Goal: Obtain resource: Download file/media

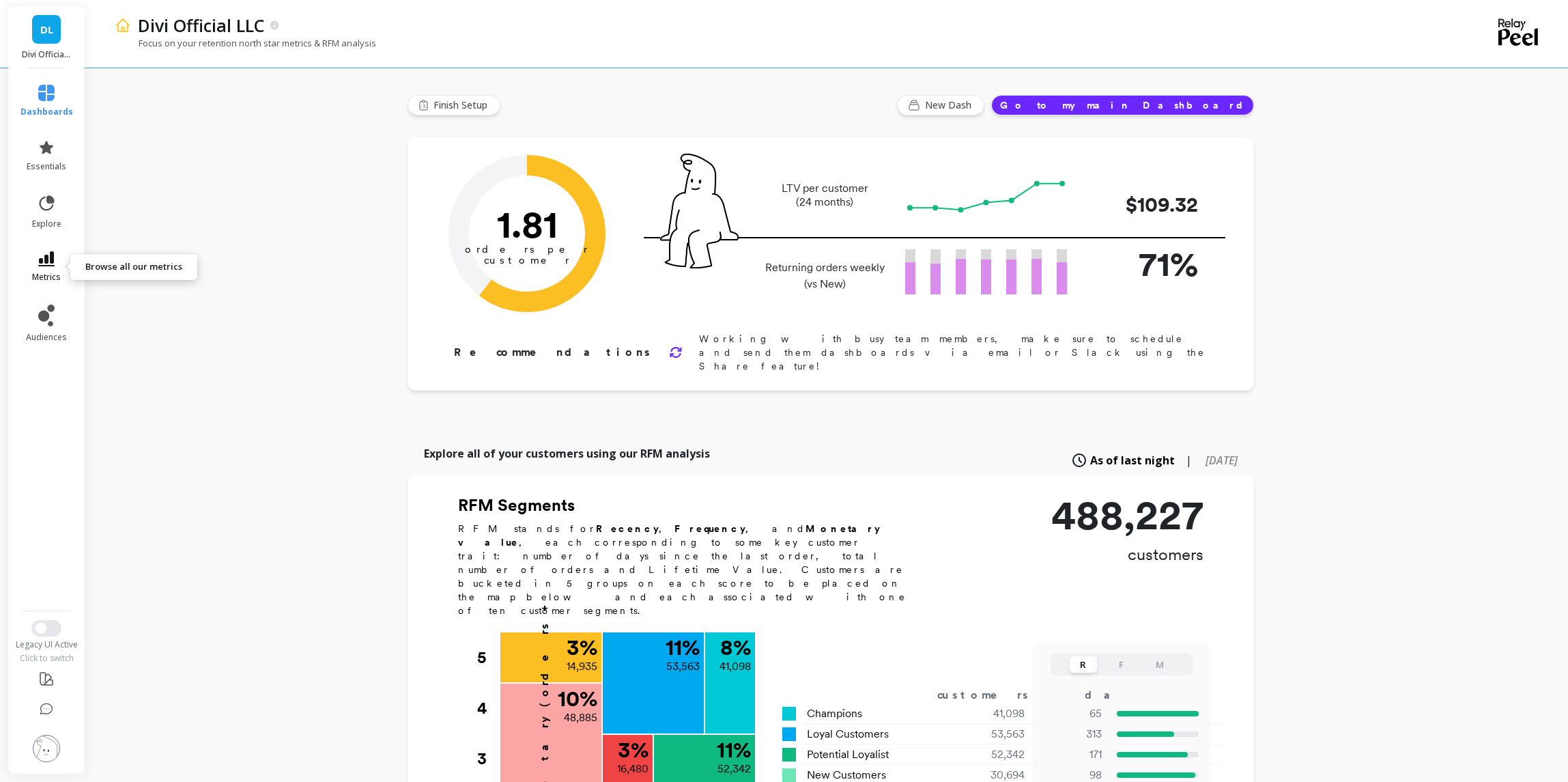
click at [54, 267] on link "metrics" at bounding box center [47, 267] width 53 height 31
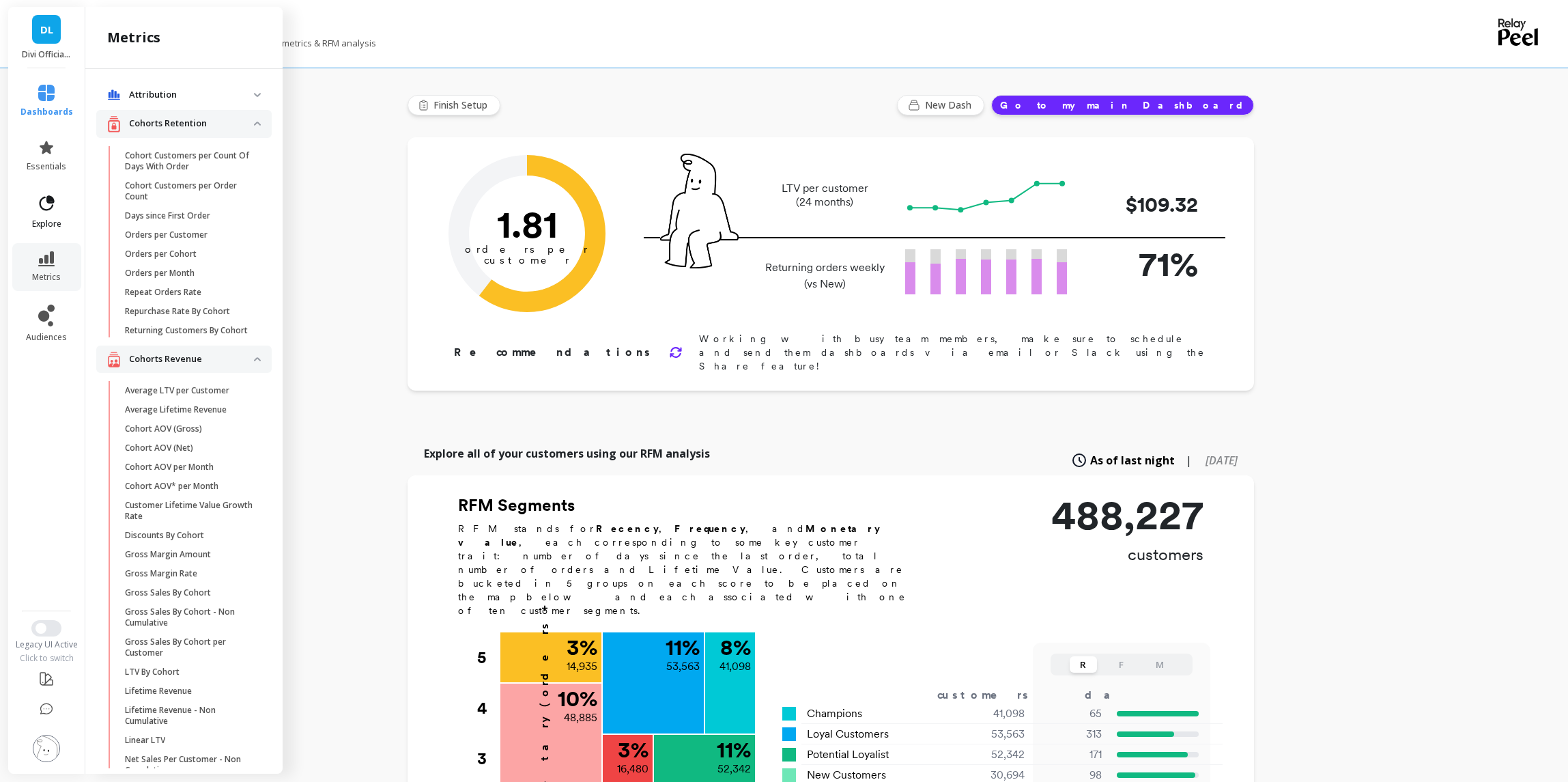
click at [48, 202] on icon at bounding box center [48, 203] width 15 height 15
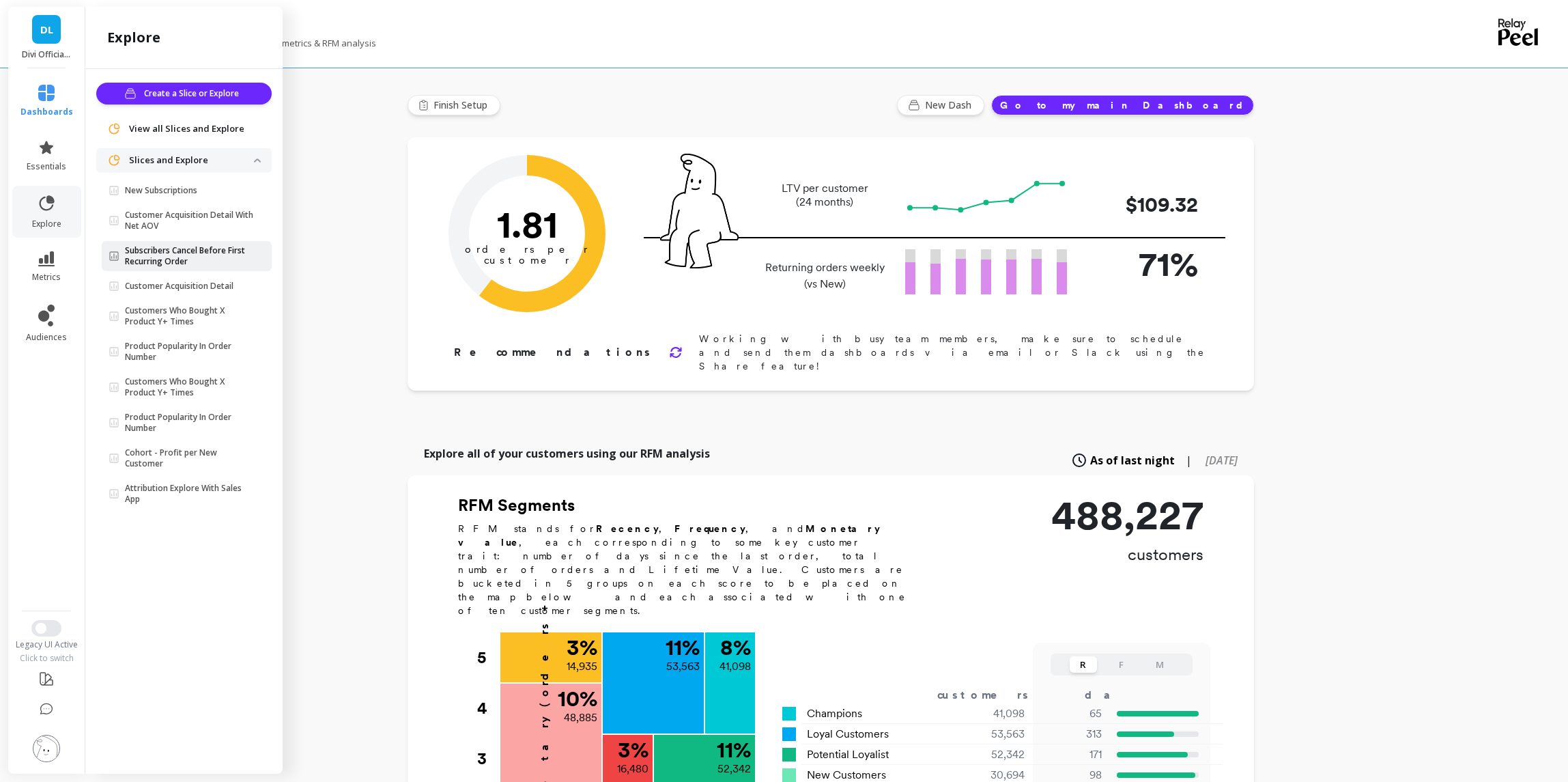
click at [194, 253] on p "Subscribers Cancel Before First Recurring Order" at bounding box center [190, 256] width 129 height 22
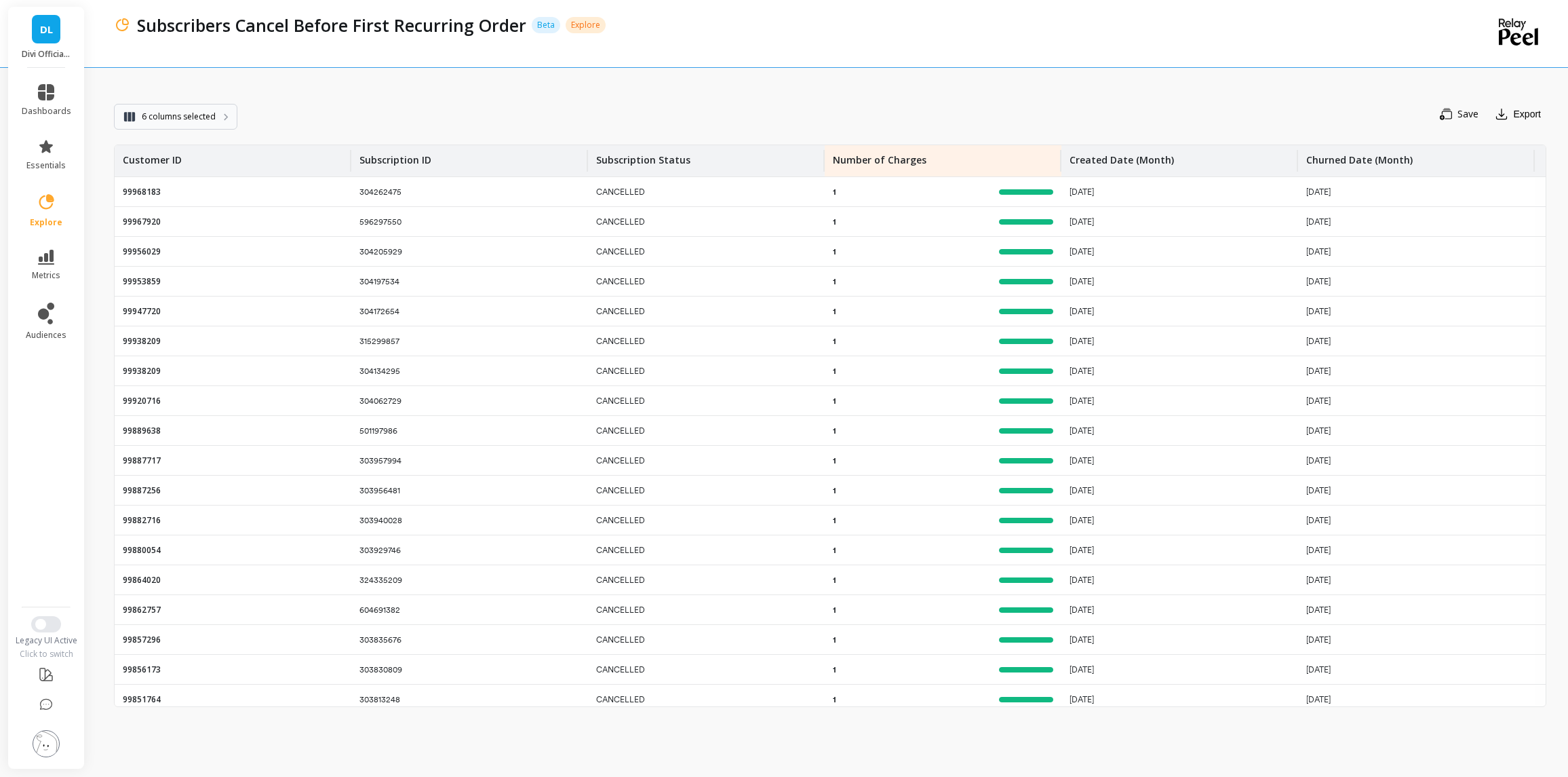
click at [193, 126] on button "6 columns selected" at bounding box center [176, 117] width 123 height 26
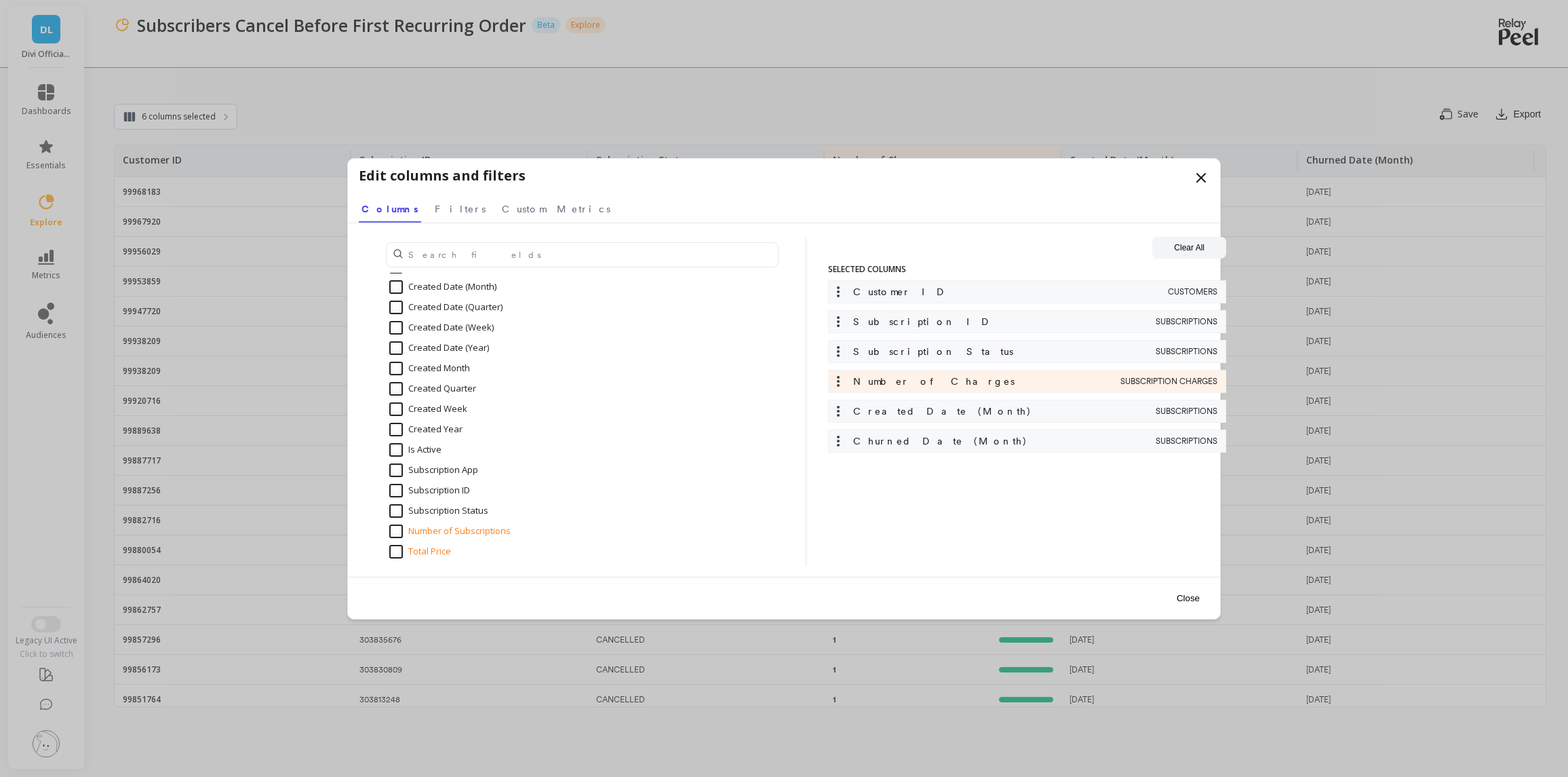
scroll to position [3155, 0]
click at [448, 489] on input "Subscription ID" at bounding box center [430, 490] width 81 height 14
checkbox input "false"
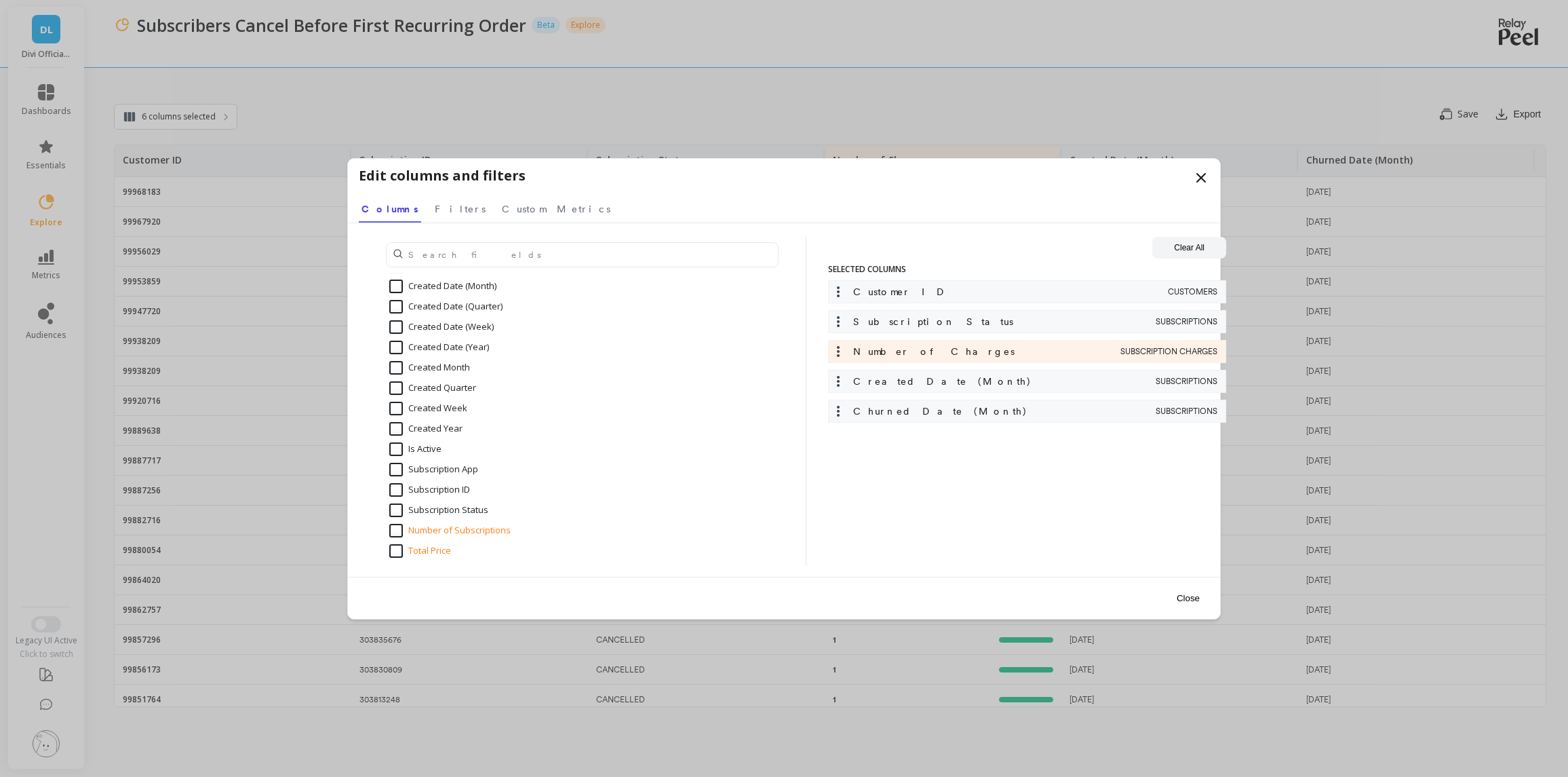
click at [1188, 599] on button "Close" at bounding box center [1188, 598] width 31 height 30
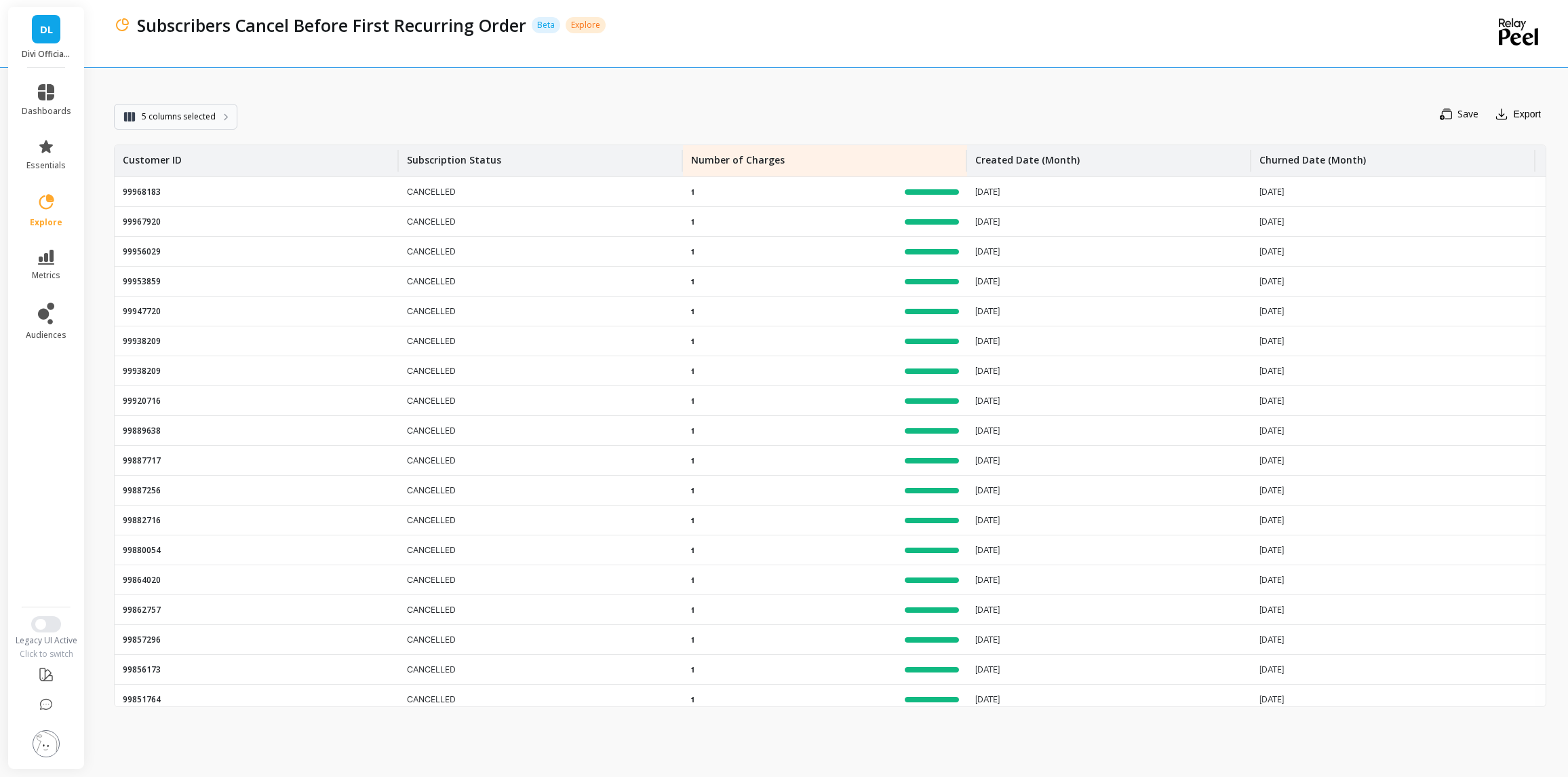
click at [187, 121] on span "5 columns selected" at bounding box center [179, 117] width 74 height 14
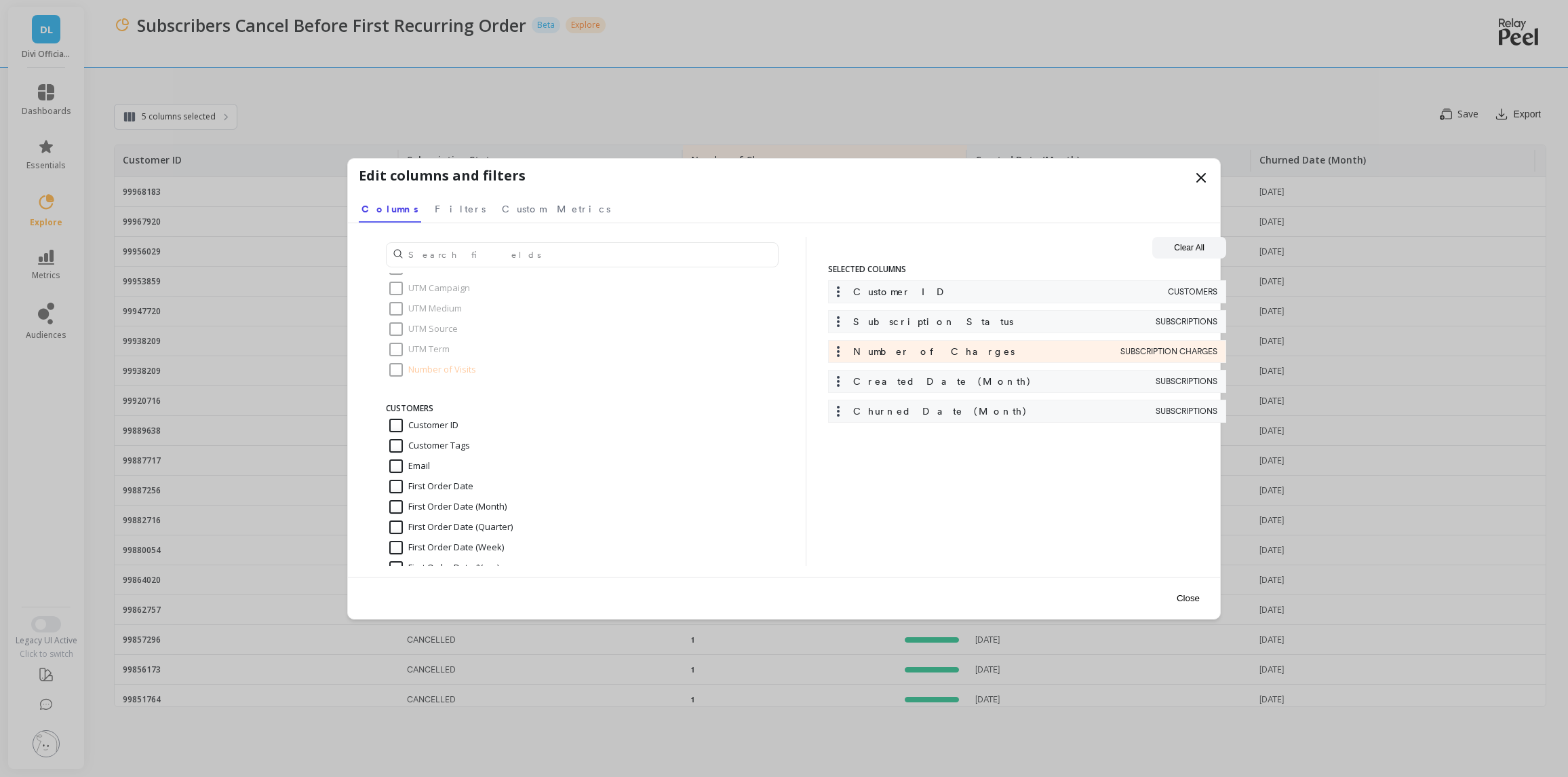
scroll to position [136, 0]
click at [398, 382] on input "Customer ID" at bounding box center [424, 382] width 69 height 14
checkbox input "false"
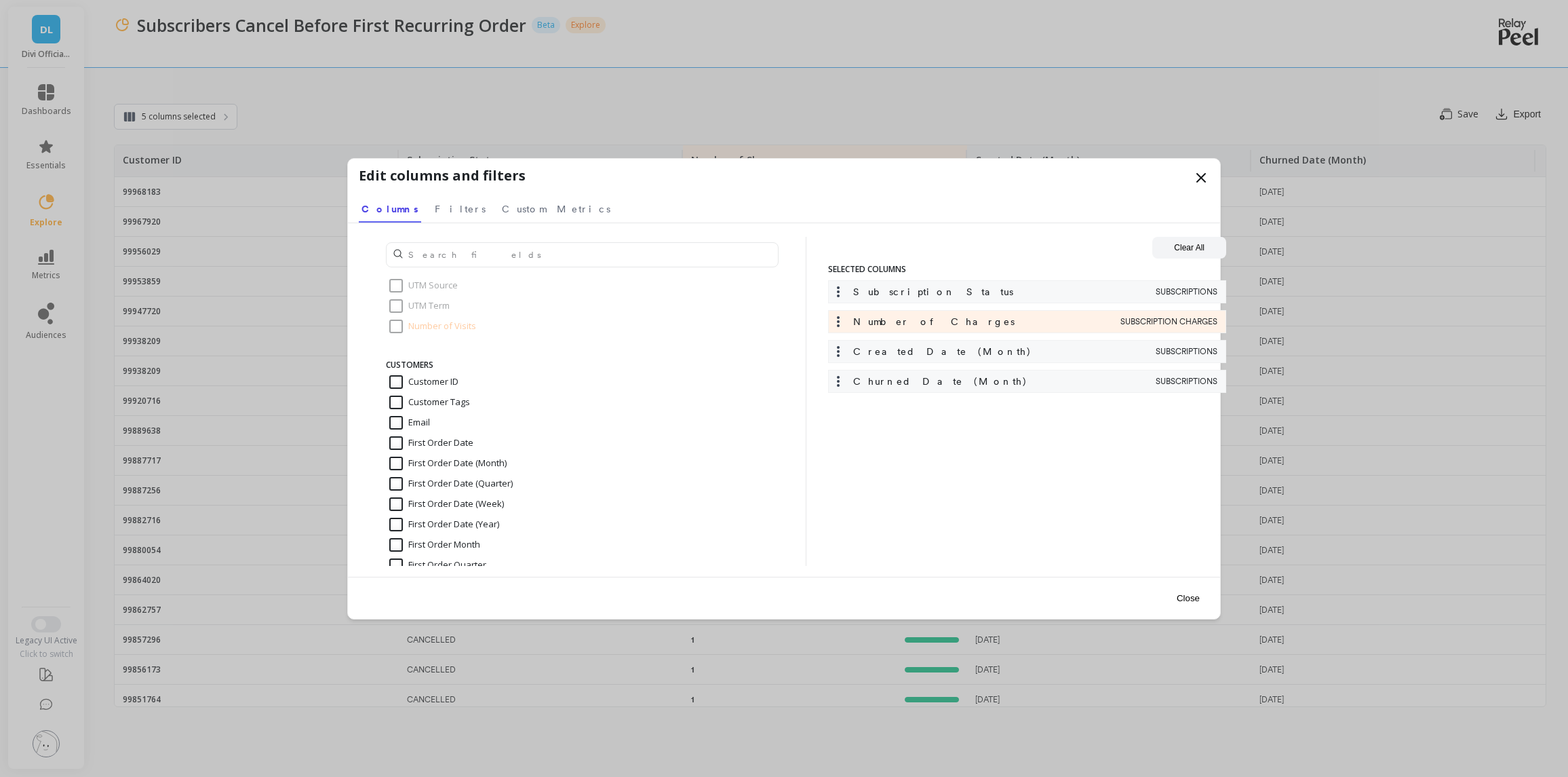
click at [1190, 600] on button "Close" at bounding box center [1188, 598] width 31 height 30
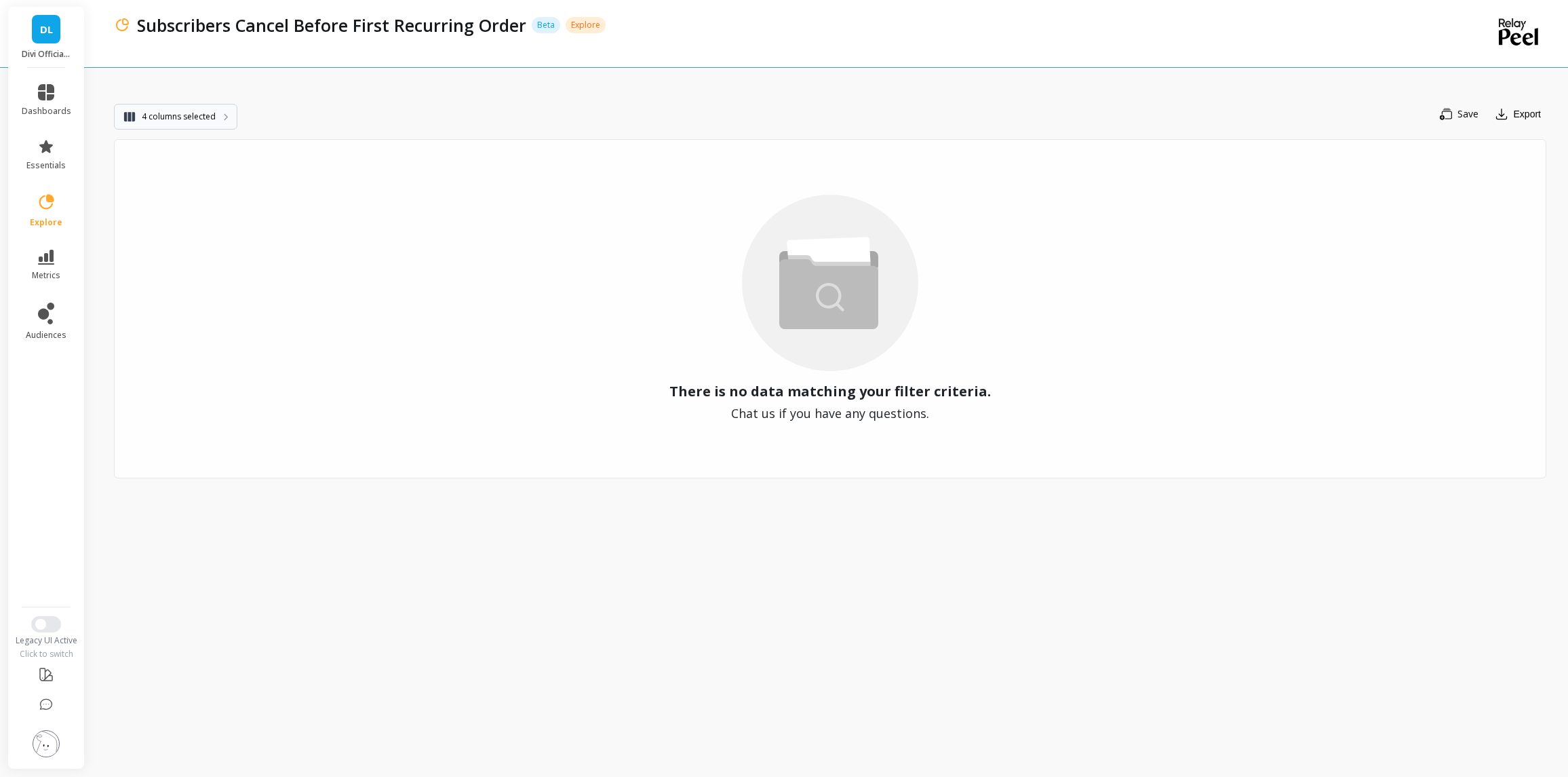
click at [184, 123] on button "4 columns selected" at bounding box center [176, 117] width 123 height 26
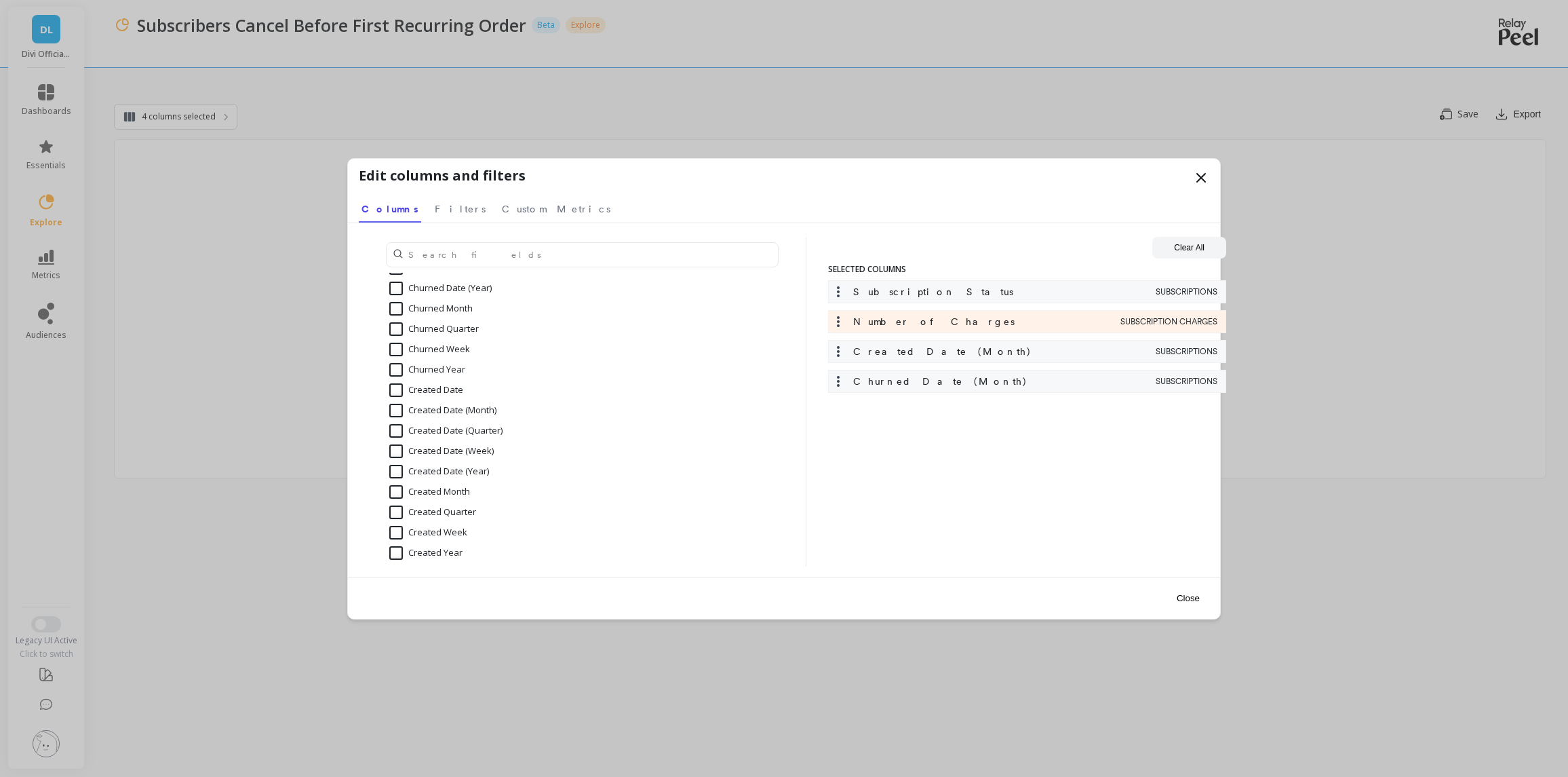
scroll to position [3155, 0]
click at [400, 488] on input "Subscription ID" at bounding box center [430, 490] width 81 height 14
checkbox input "true"
click at [442, 210] on span "Filters" at bounding box center [460, 209] width 51 height 14
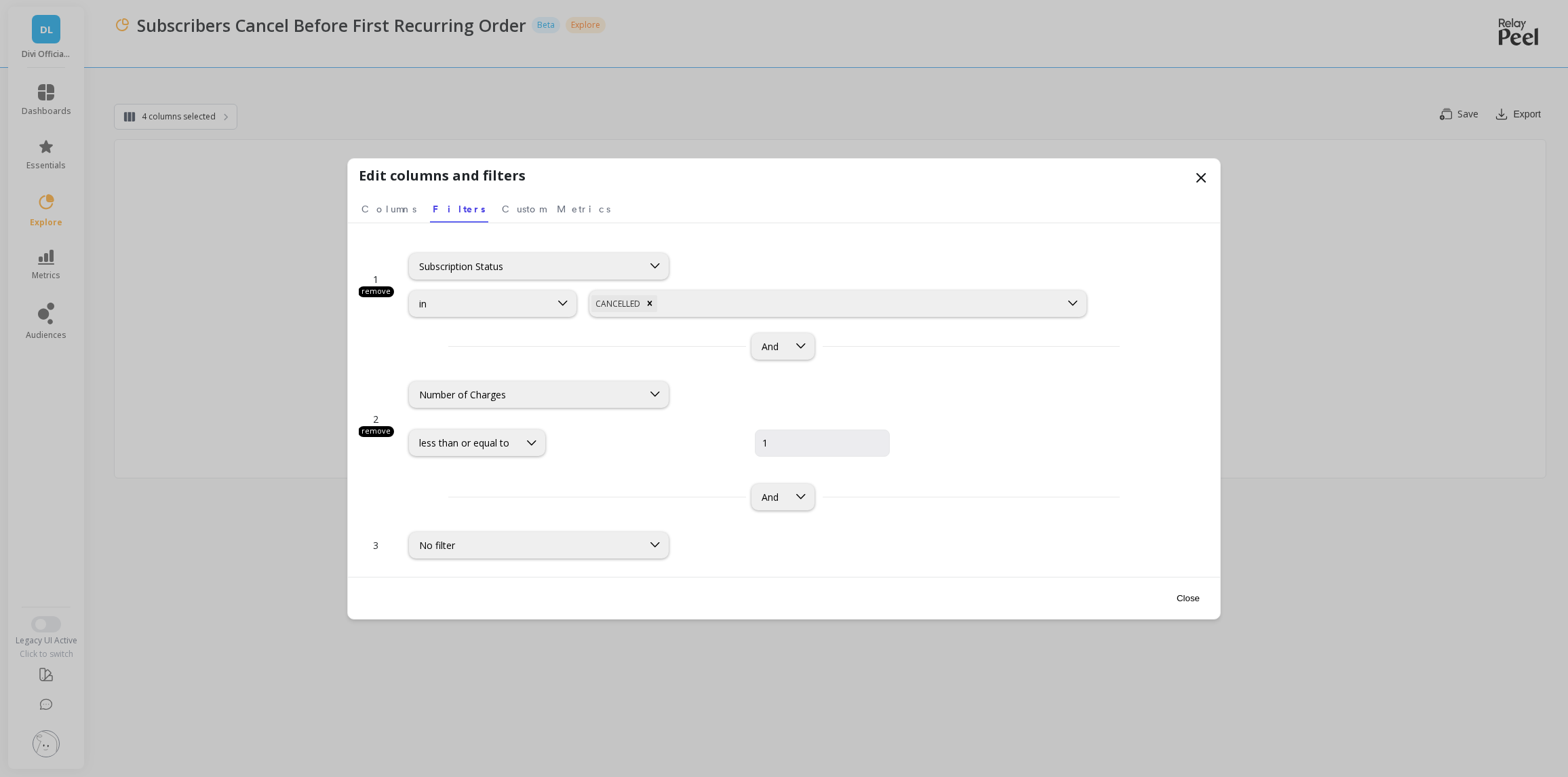
click at [1188, 598] on button "Close" at bounding box center [1188, 598] width 31 height 30
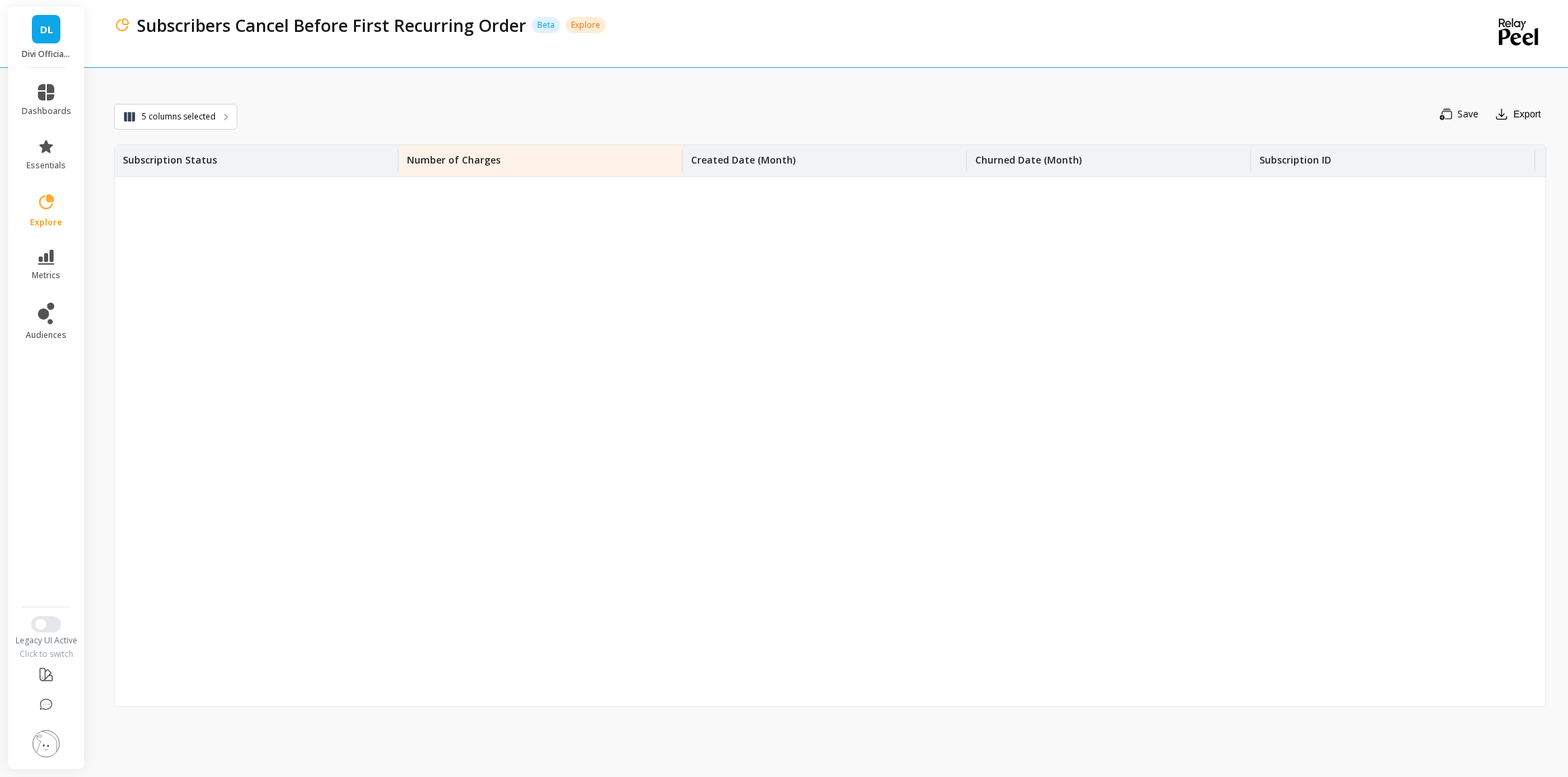
scroll to position [0, 0]
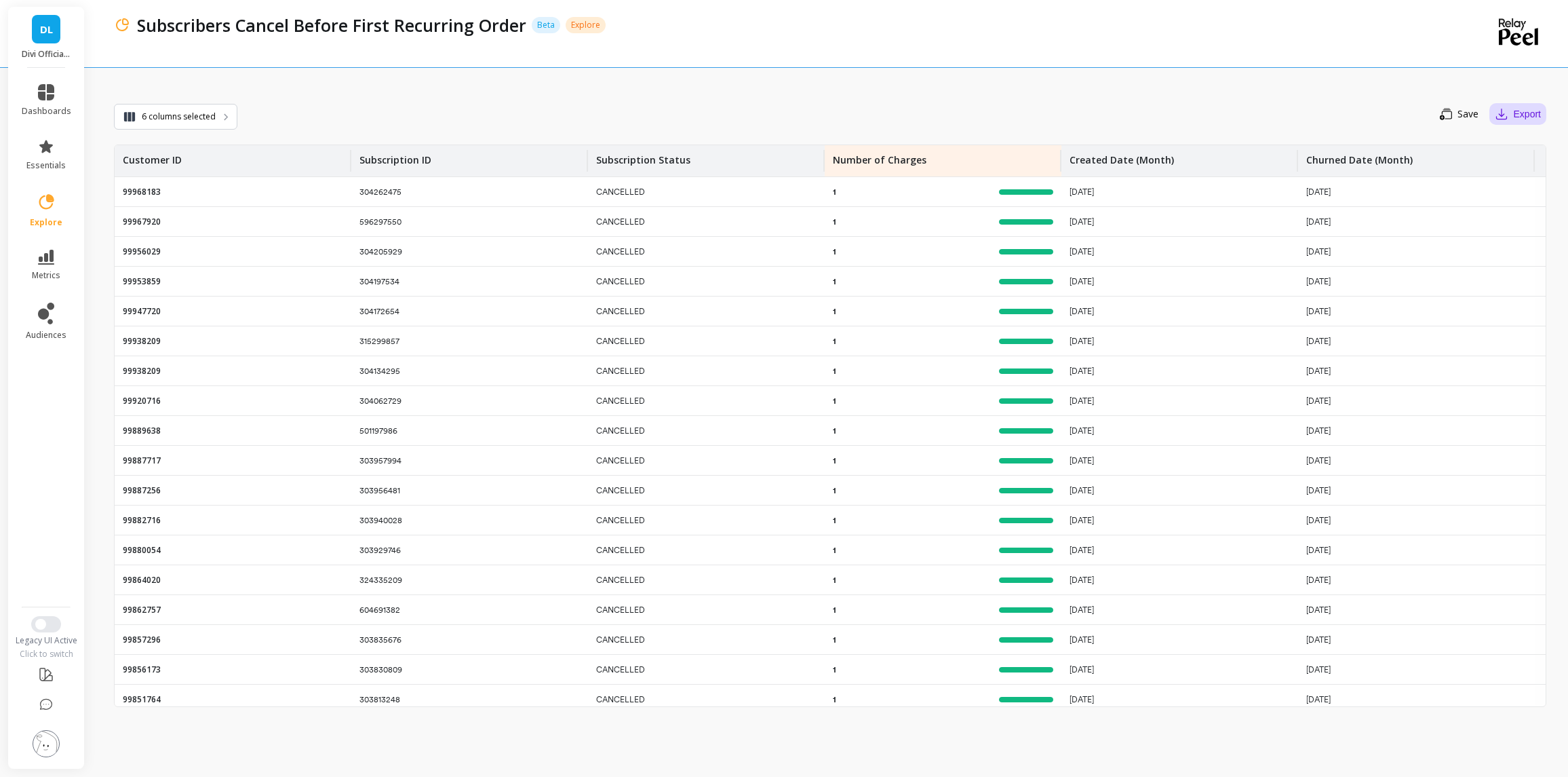
click at [1515, 111] on button "Export" at bounding box center [1517, 114] width 57 height 22
click at [1491, 149] on button "CSV" at bounding box center [1485, 151] width 121 height 24
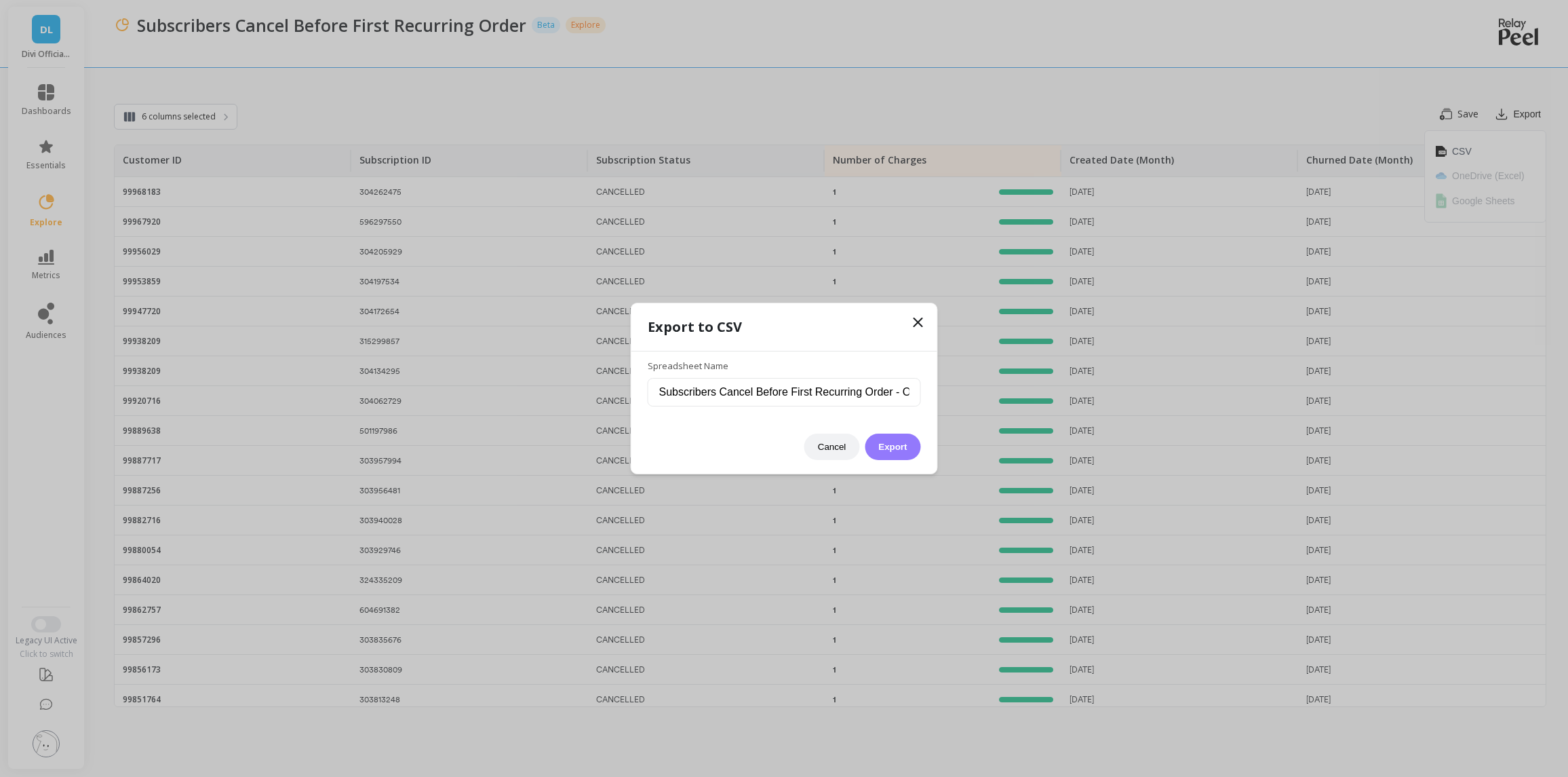
click at [875, 455] on button "Export" at bounding box center [893, 446] width 56 height 26
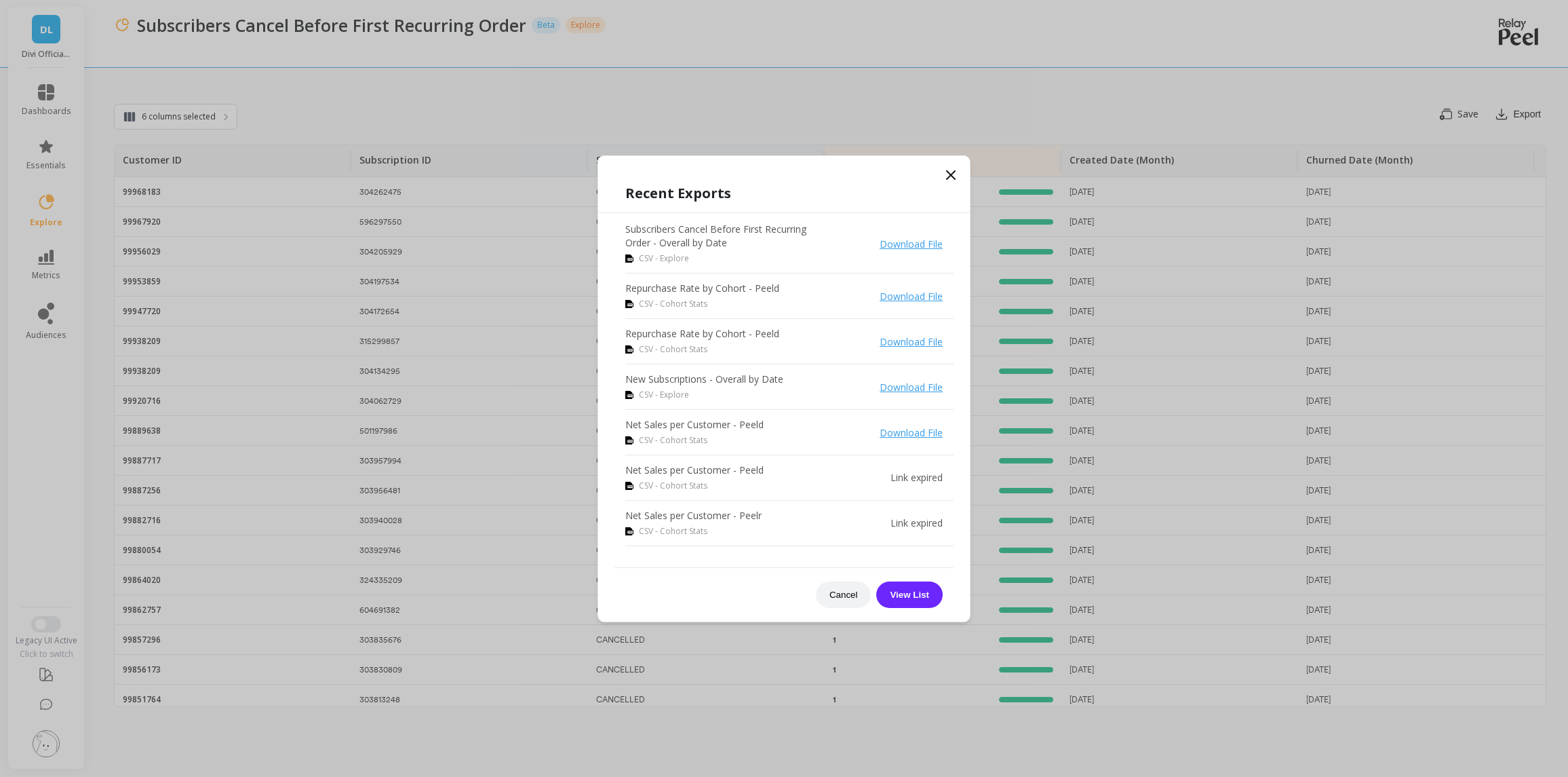
click at [912, 247] on link "Download File" at bounding box center [911, 243] width 63 height 13
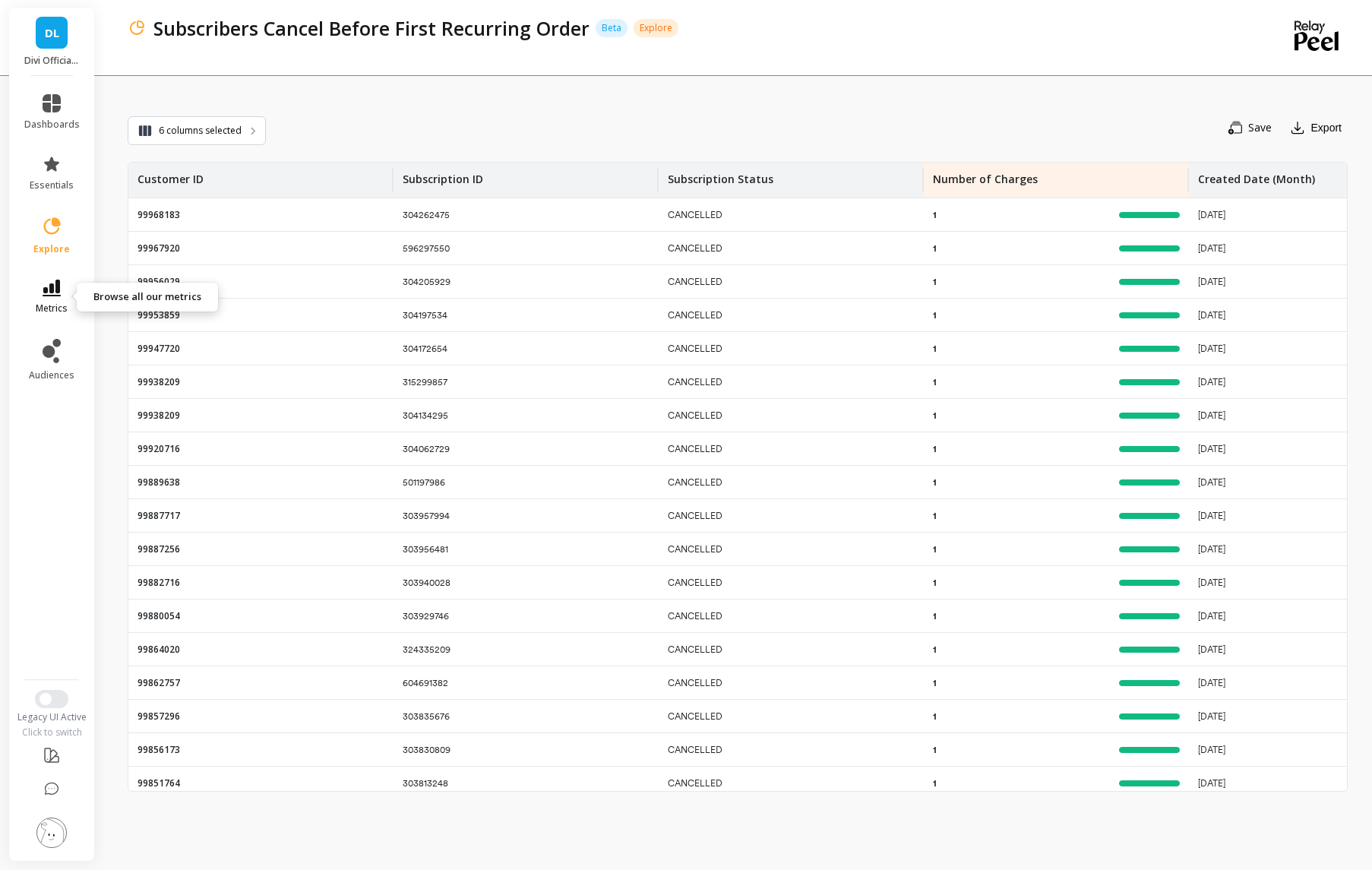
click at [71, 280] on link "metrics" at bounding box center [52, 297] width 56 height 35
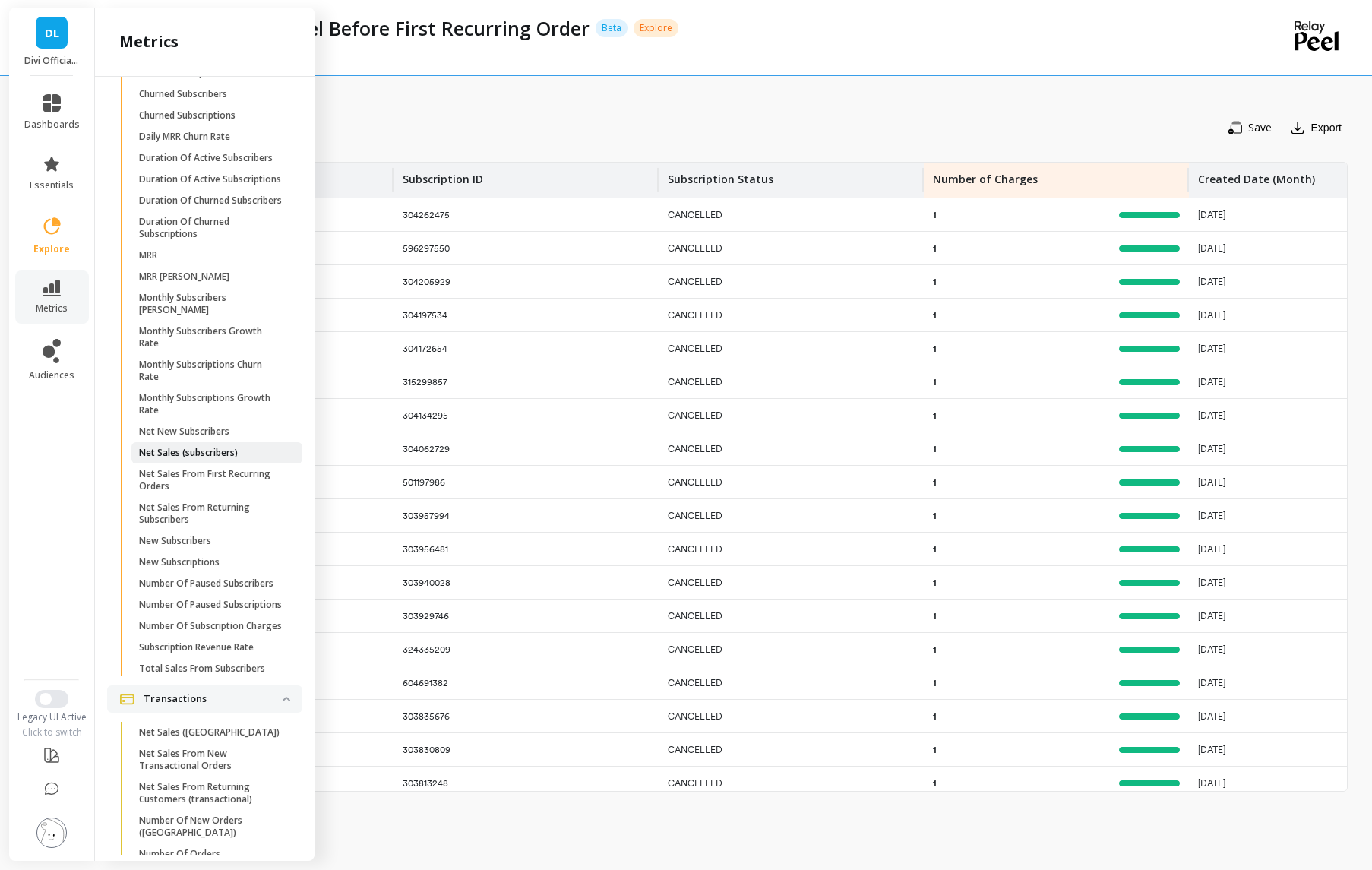
scroll to position [1522, 0]
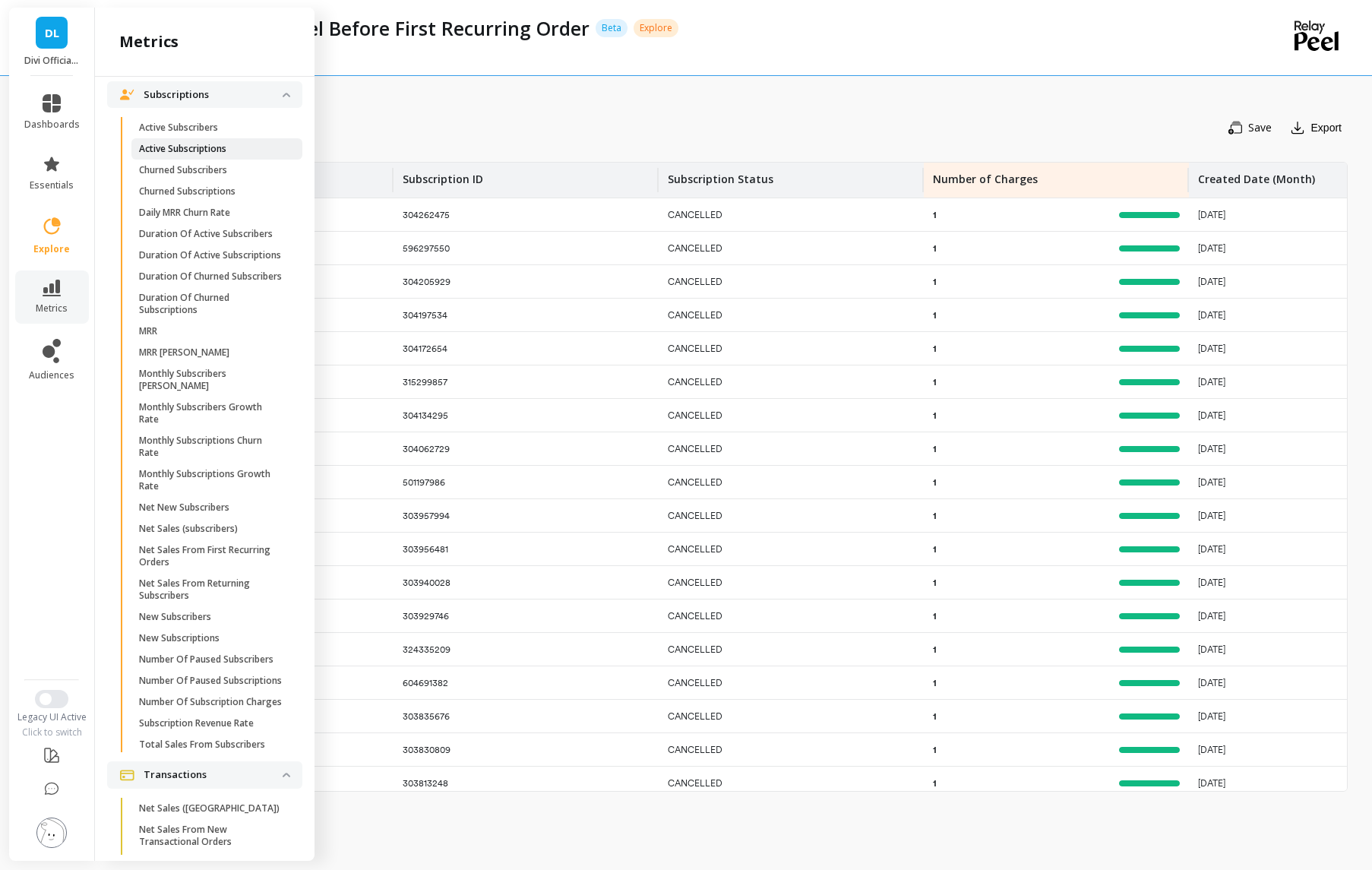
click at [178, 155] on p "Active Subscriptions" at bounding box center [182, 148] width 87 height 12
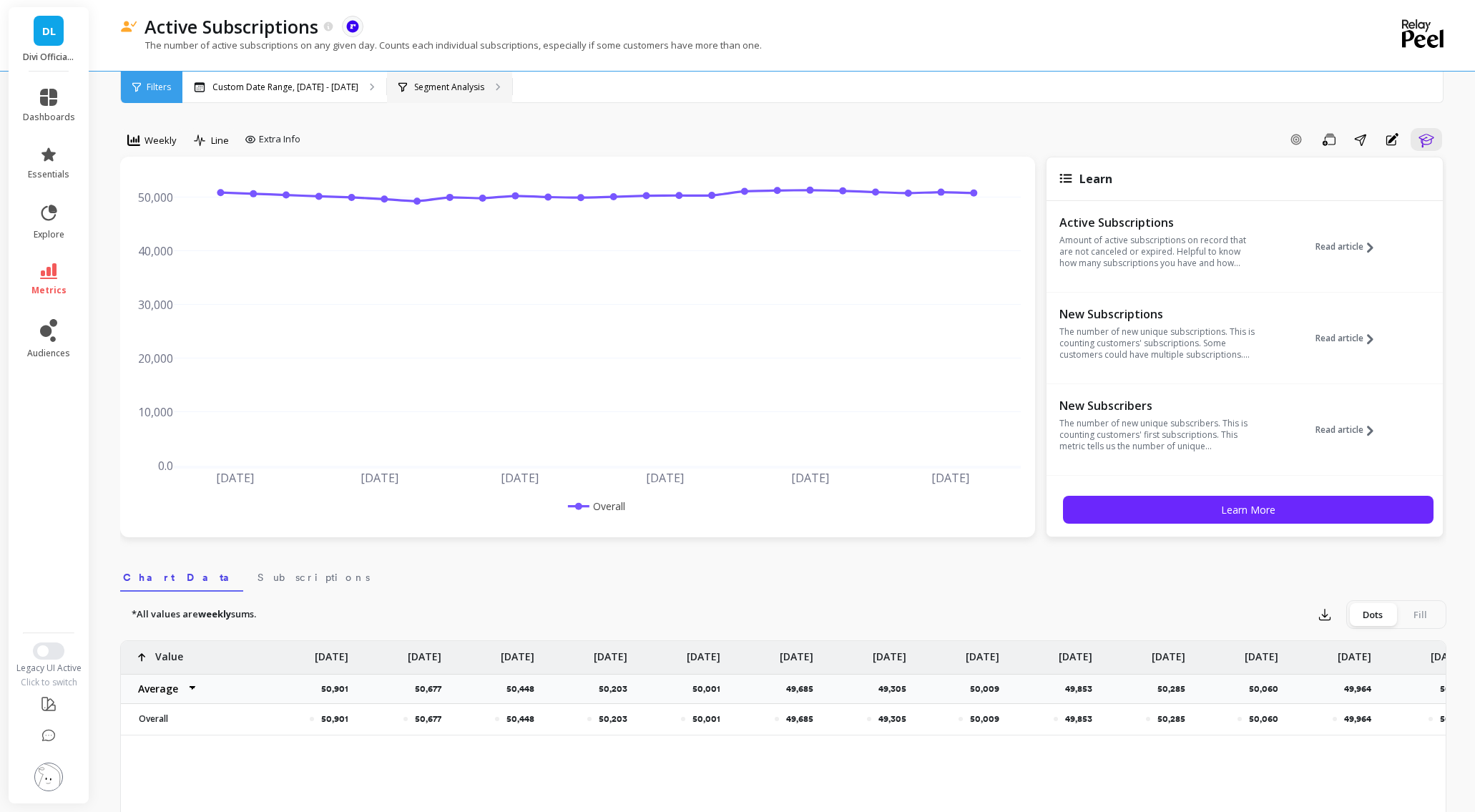
click at [479, 82] on div "Segment Analysis" at bounding box center [450, 86] width 126 height 31
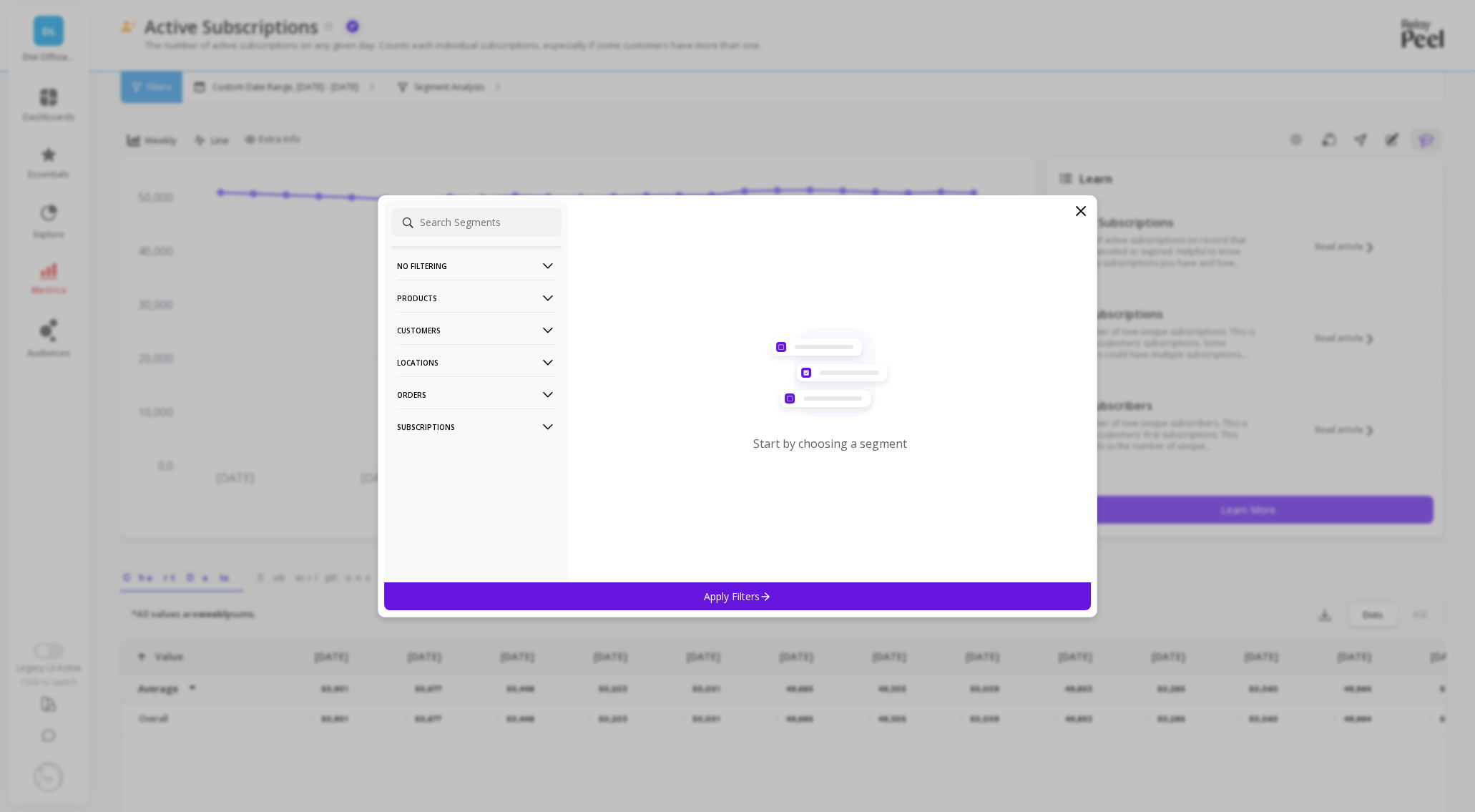
click at [423, 302] on p "Products" at bounding box center [477, 297] width 159 height 37
click at [426, 352] on p "Products" at bounding box center [418, 350] width 38 height 12
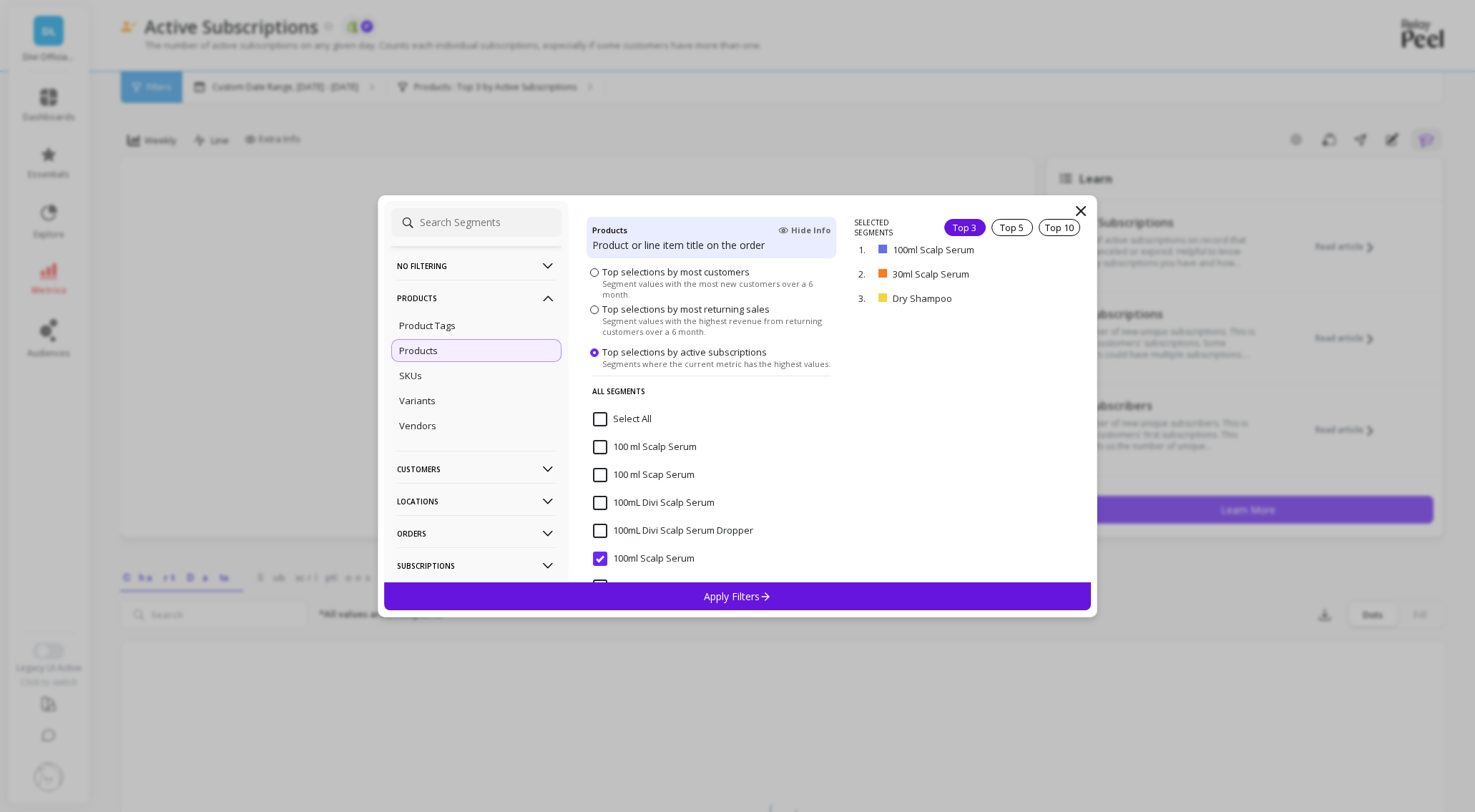
scroll to position [71, 0]
click at [599, 416] on input "Select All" at bounding box center [623, 418] width 59 height 14
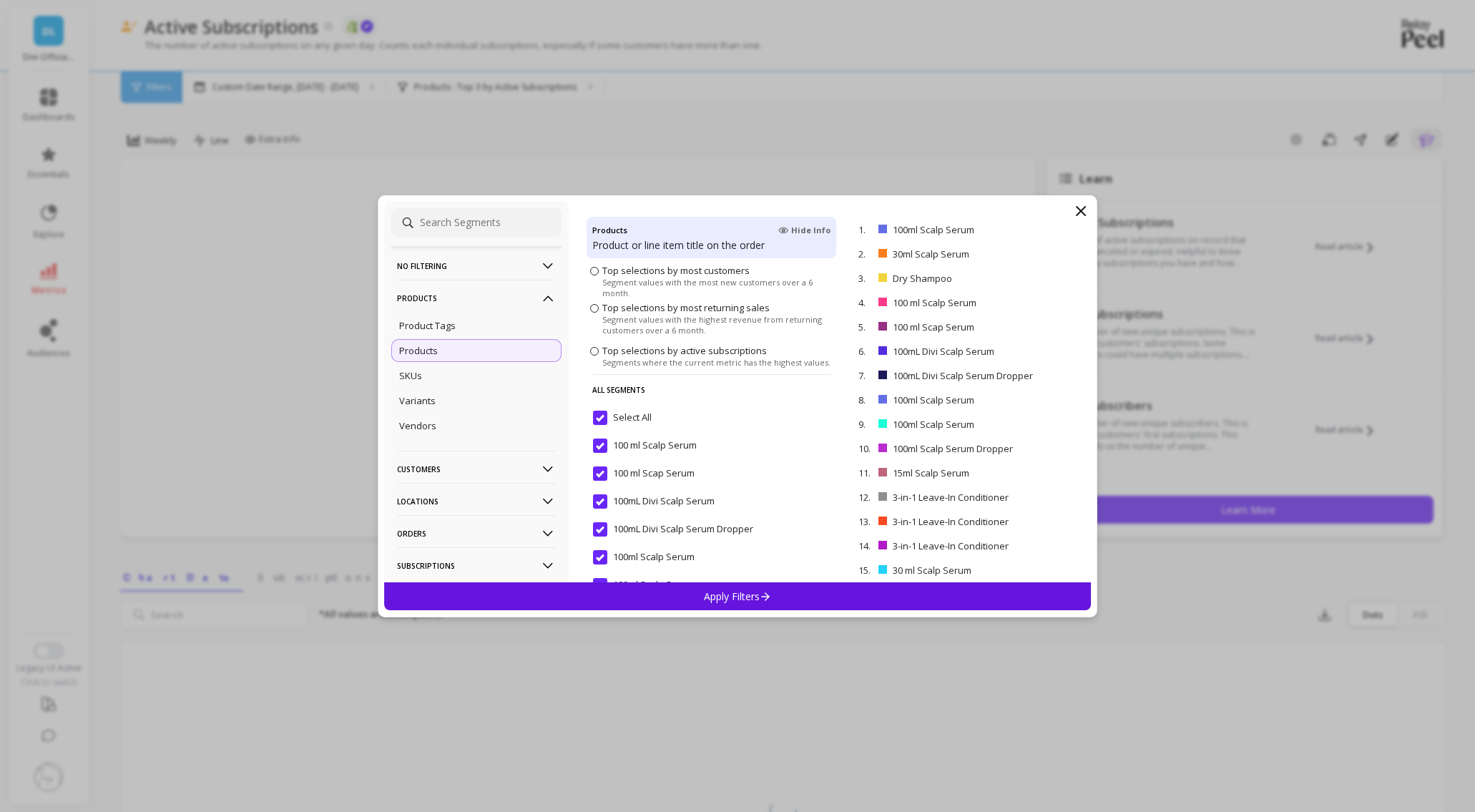
click at [754, 598] on p "Apply Filters" at bounding box center [738, 596] width 68 height 13
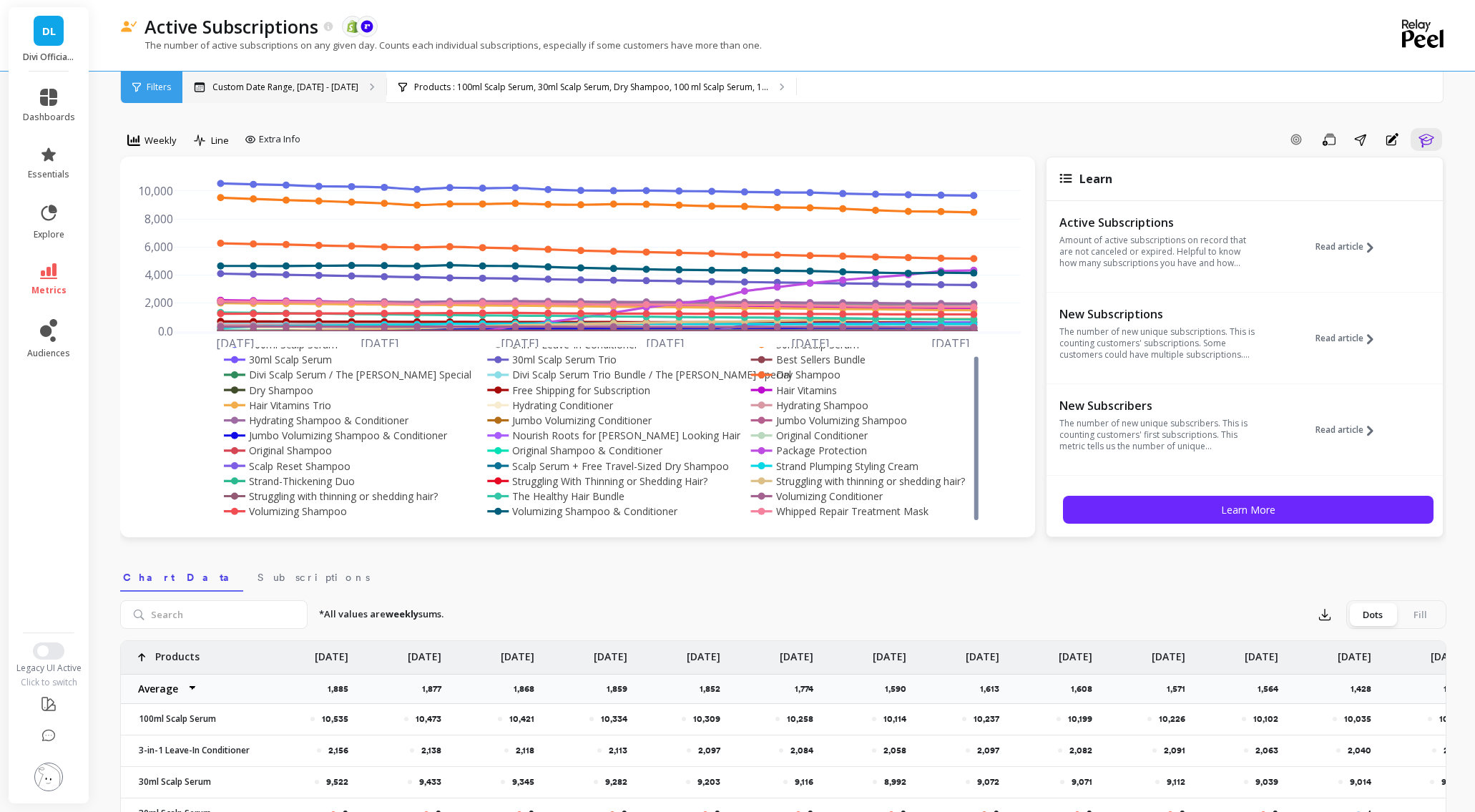
click at [300, 88] on p "Custom Date Range, May 1 - Oct 8" at bounding box center [286, 87] width 146 height 12
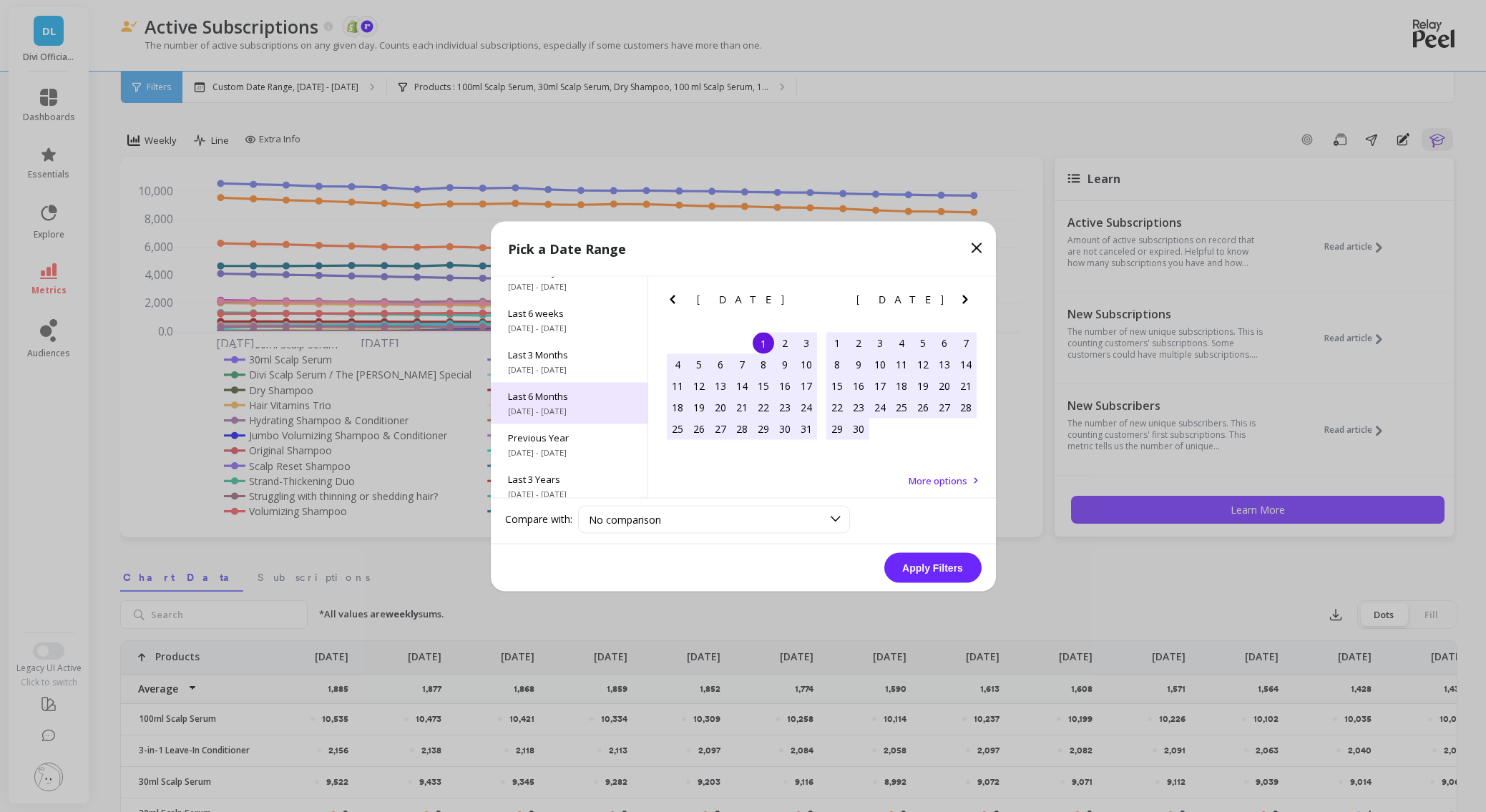
scroll to position [194, 0]
click at [562, 443] on span "11/1/2022 - 10/31/2025" at bounding box center [568, 443] width 122 height 12
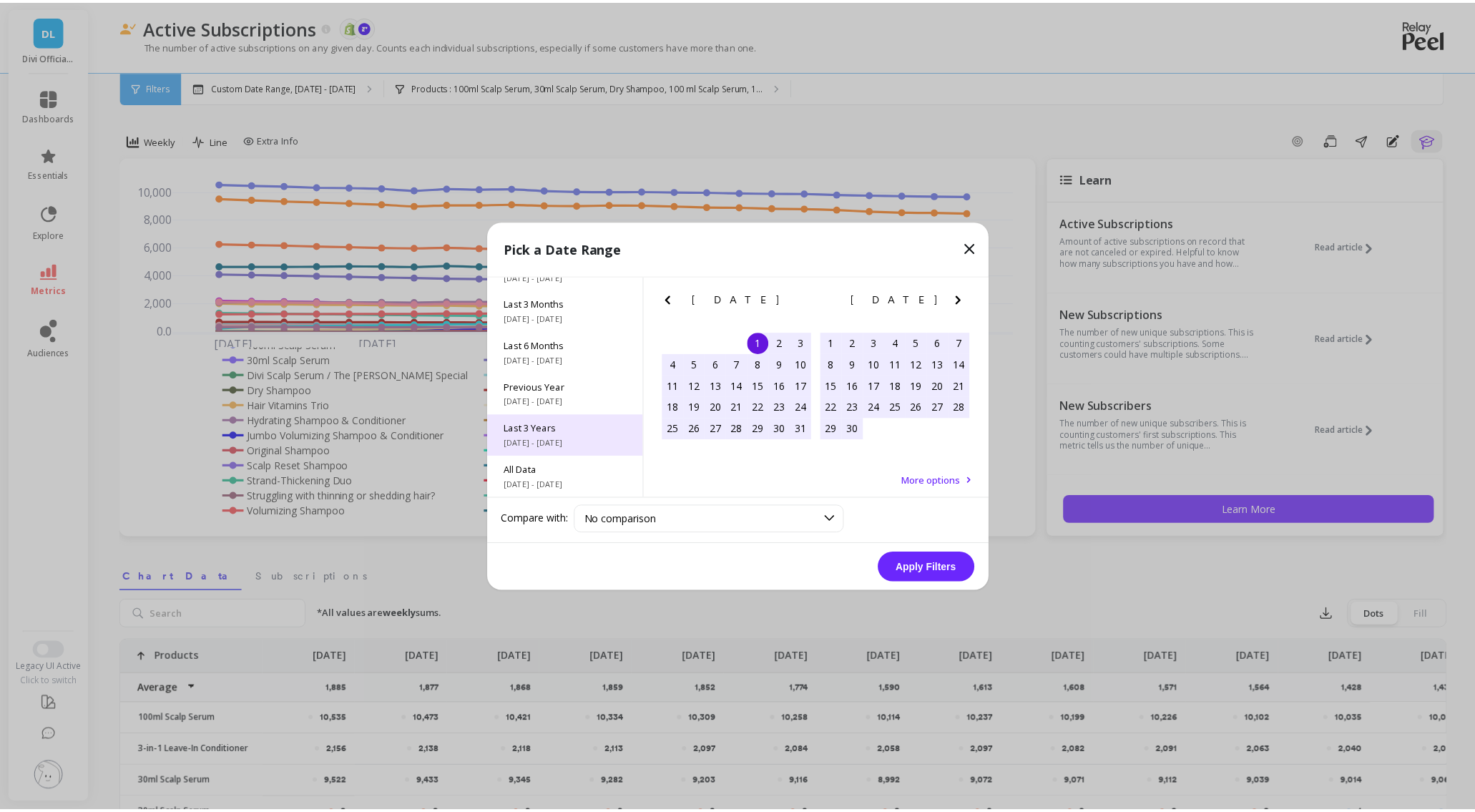
scroll to position [1, 0]
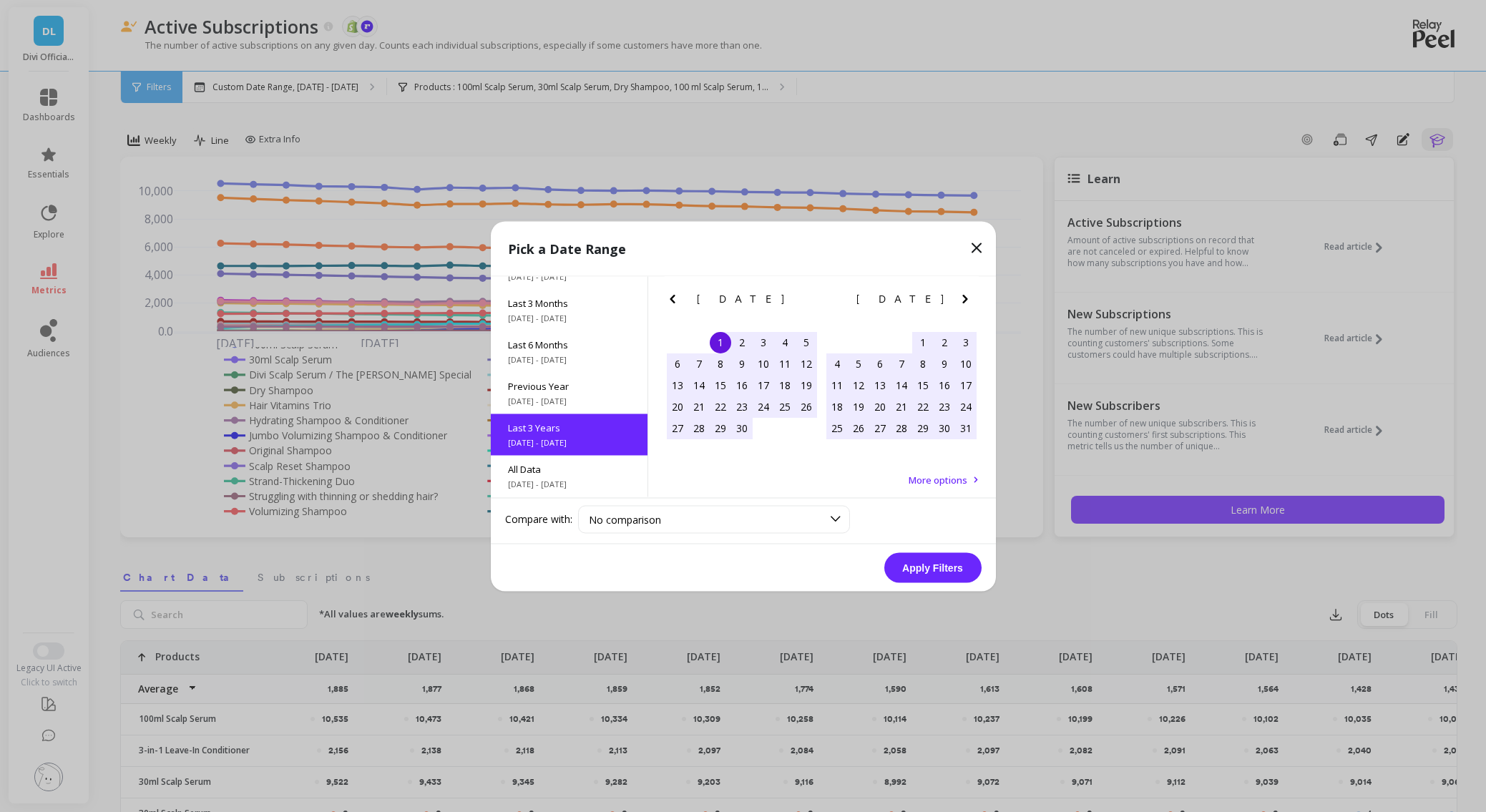
click at [920, 564] on button "Apply Filters" at bounding box center [933, 567] width 97 height 30
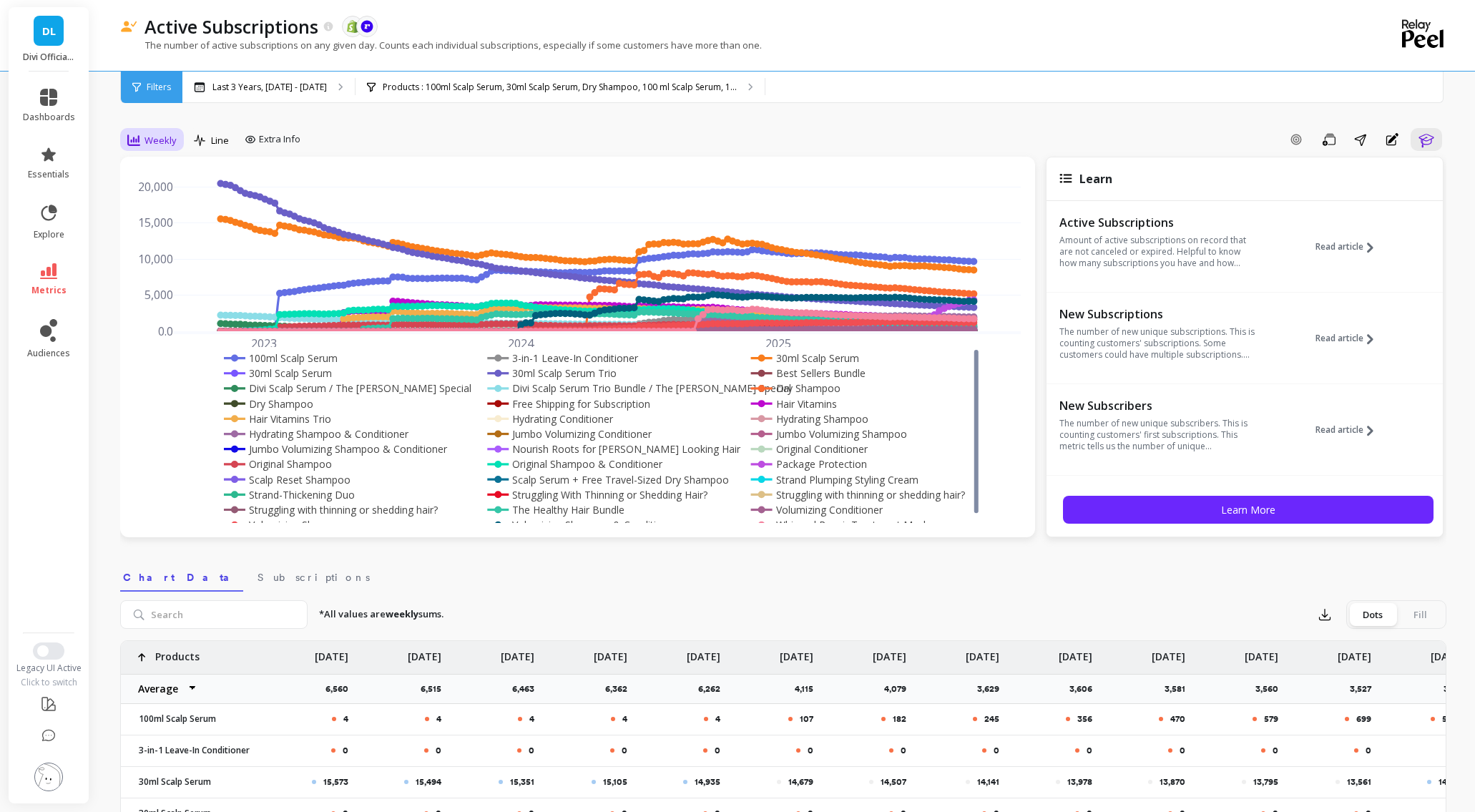
click at [167, 144] on span "Weekly" at bounding box center [160, 140] width 32 height 13
click at [167, 260] on div "Monthly" at bounding box center [174, 254] width 82 height 13
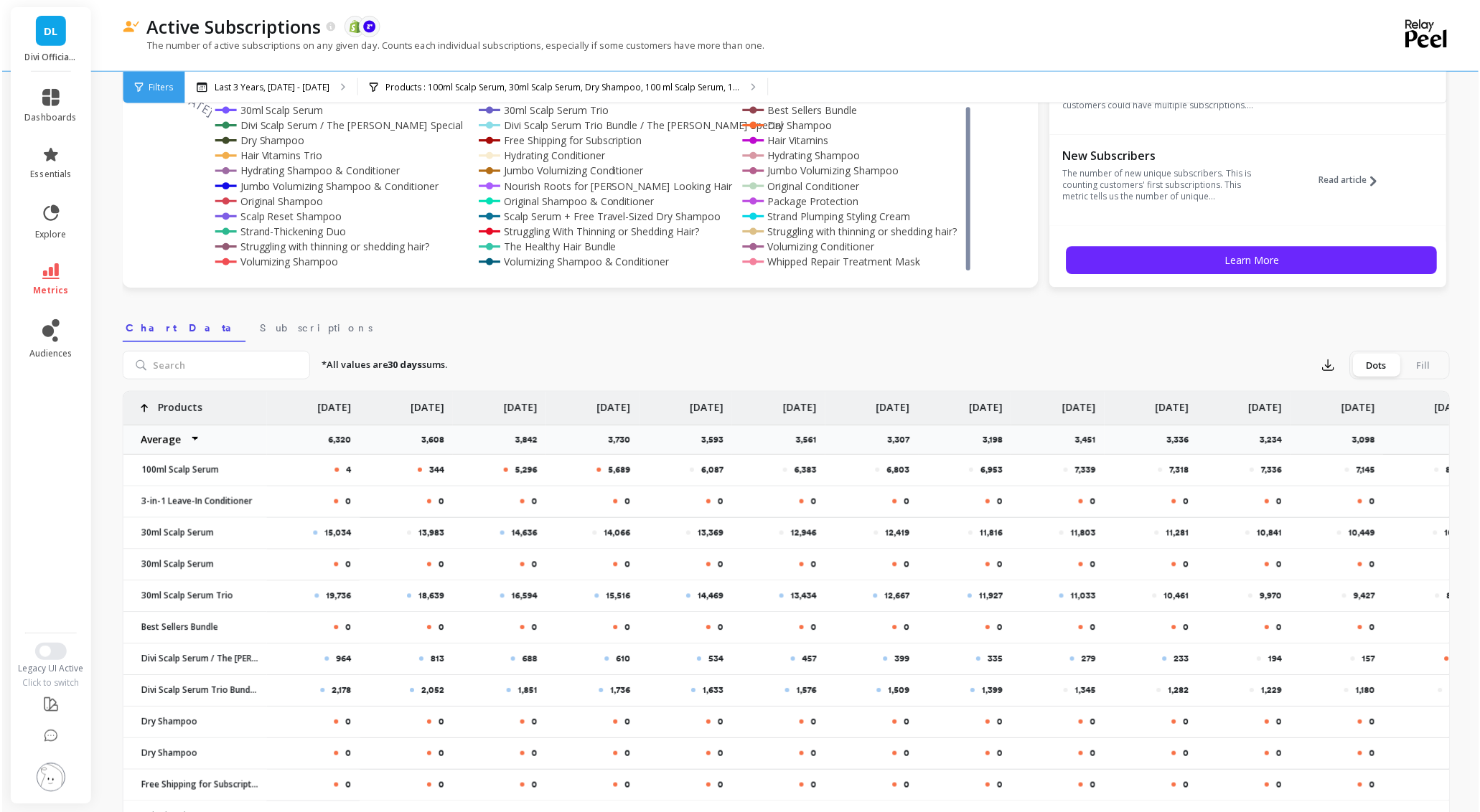
scroll to position [215, 0]
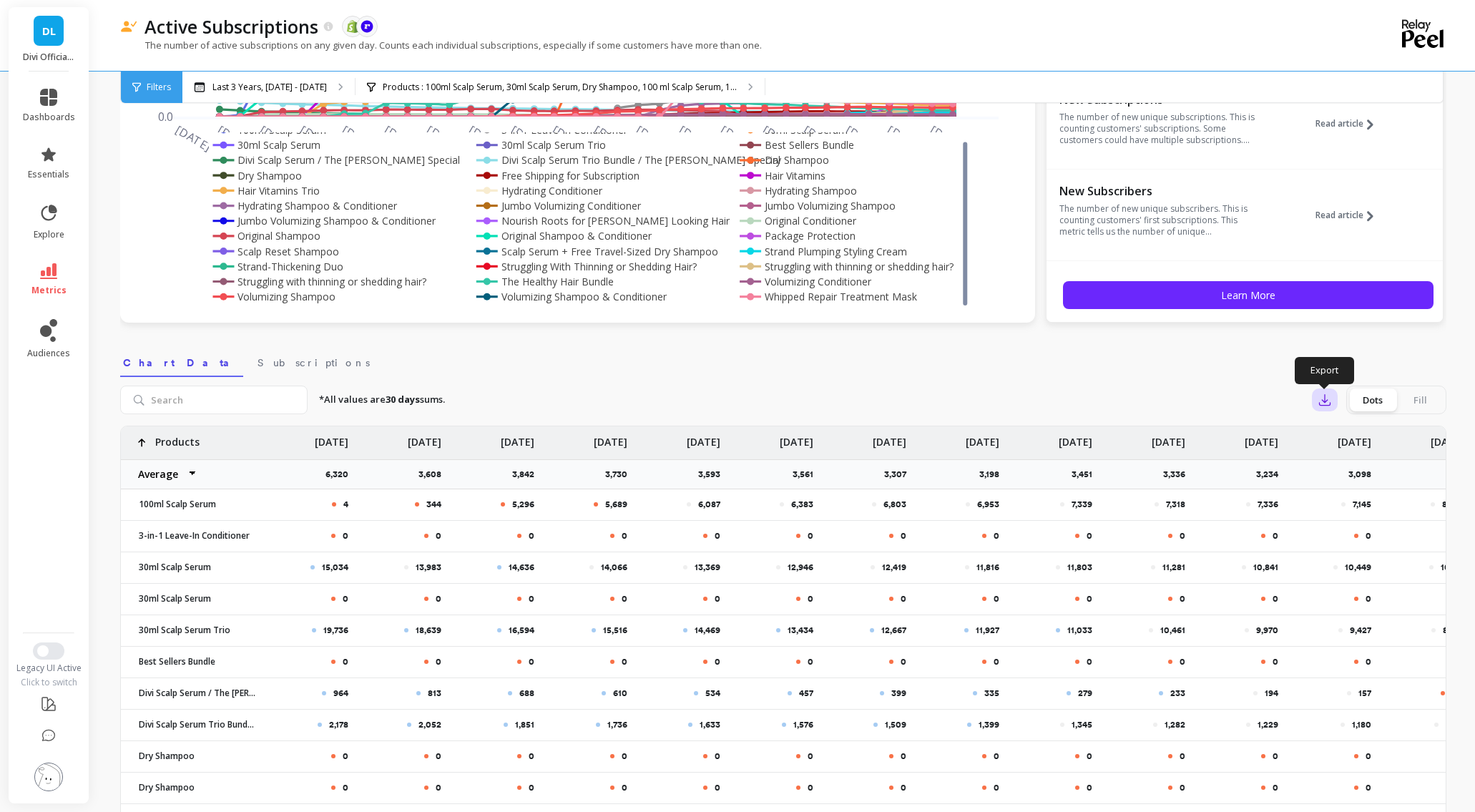
click at [1292, 397] on button "button" at bounding box center [1324, 400] width 26 height 23
click at [1292, 434] on button "CSV" at bounding box center [1376, 439] width 127 height 26
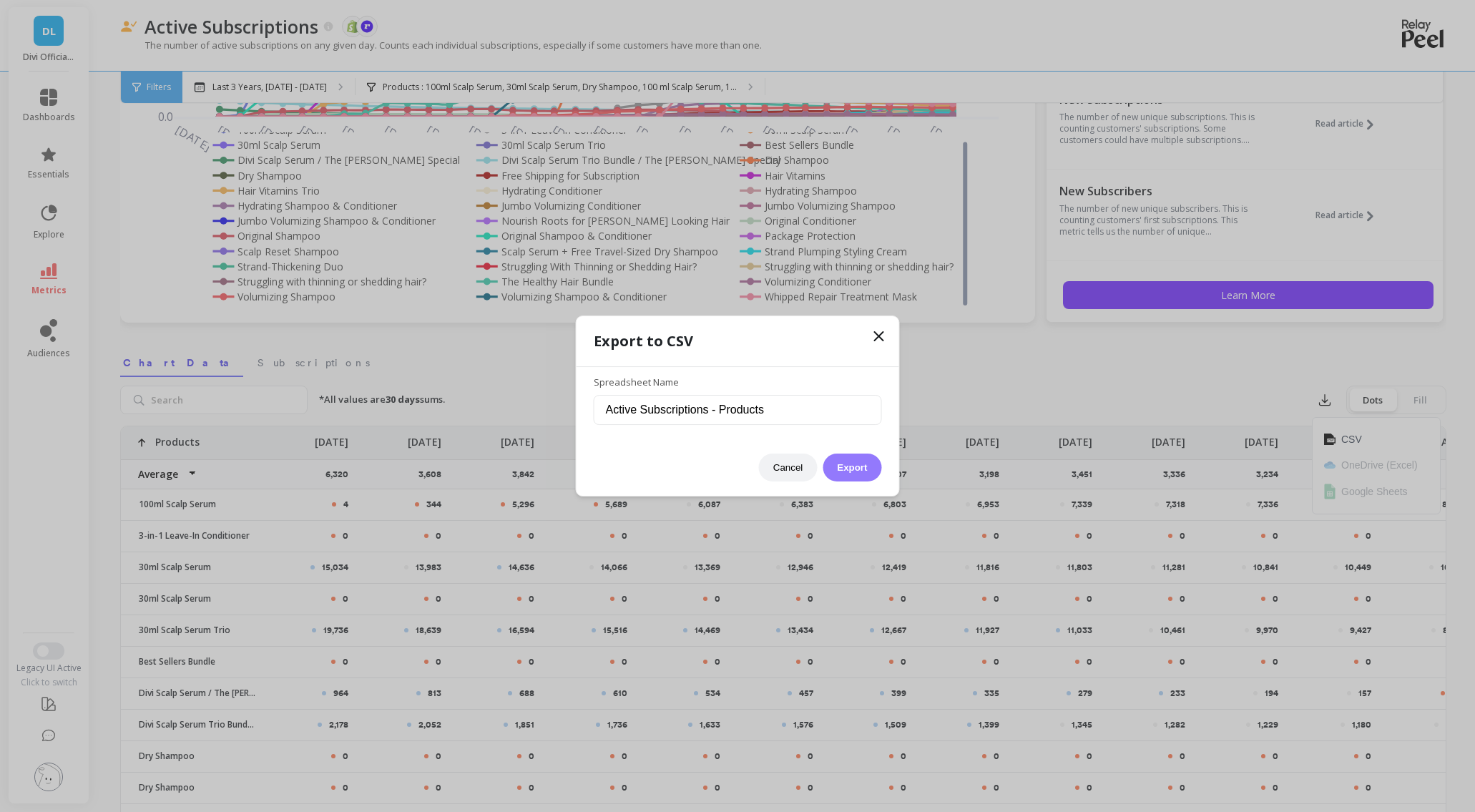
click at [845, 464] on button "Export" at bounding box center [852, 467] width 59 height 28
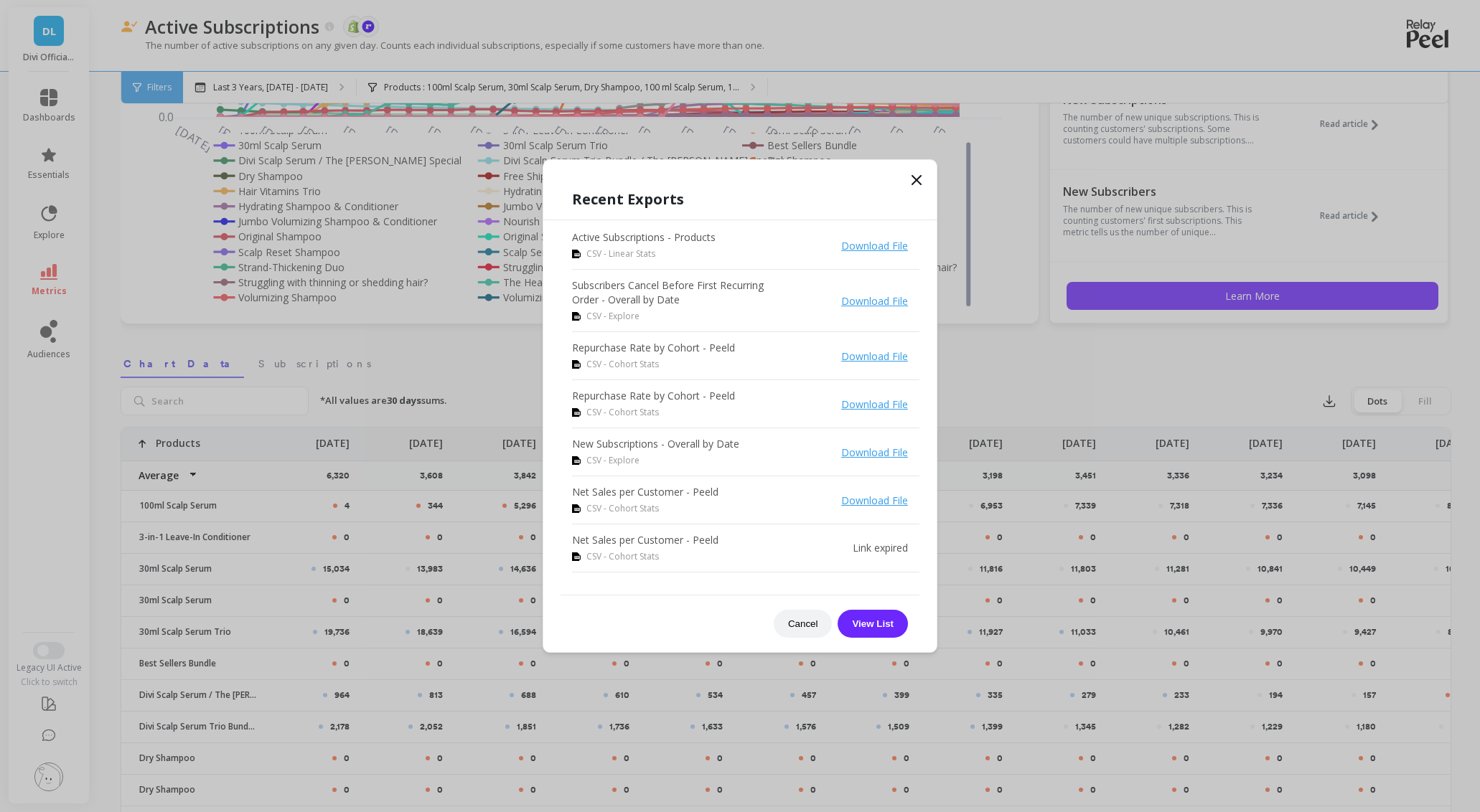
click at [920, 181] on icon at bounding box center [916, 180] width 17 height 17
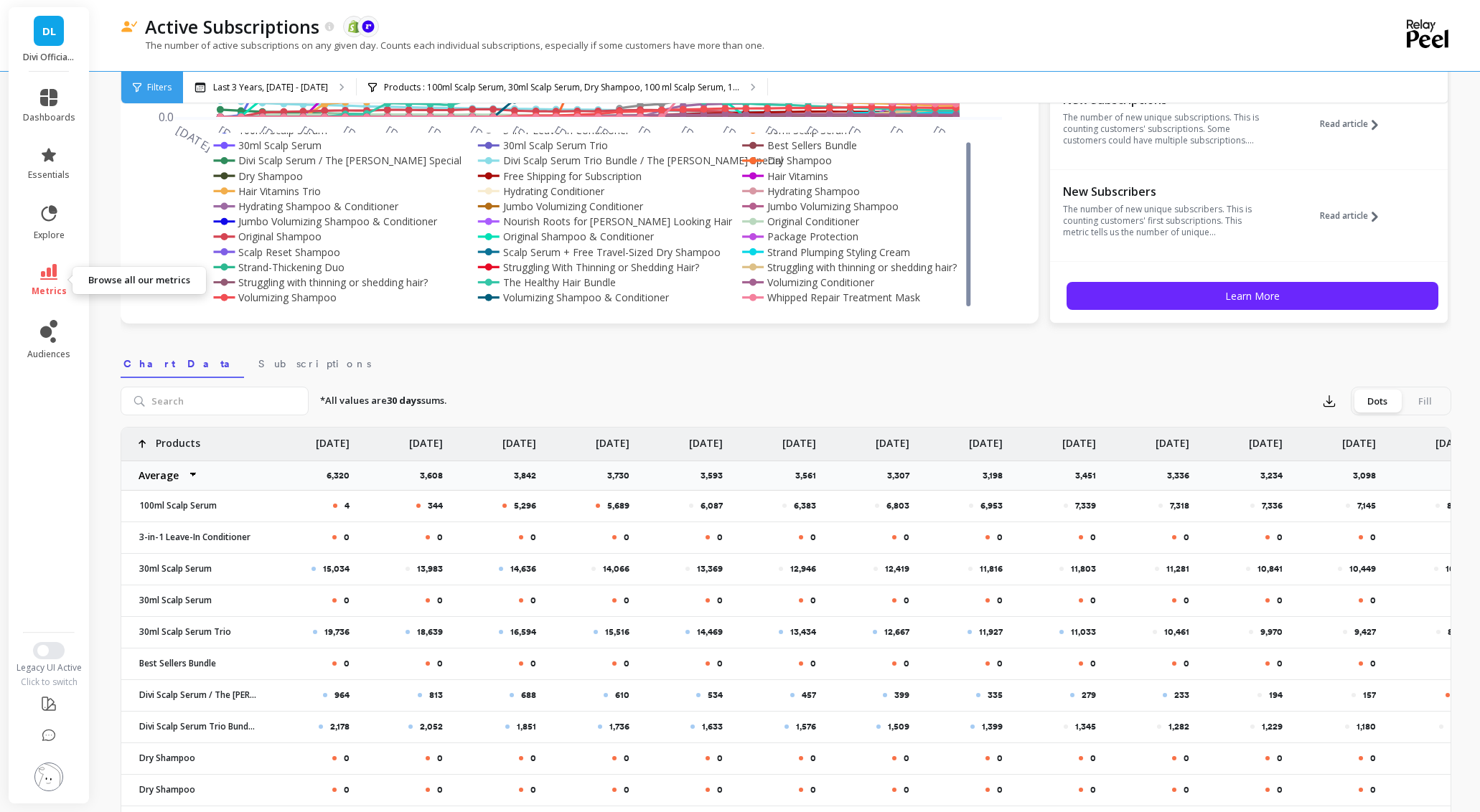
click at [49, 280] on link "metrics" at bounding box center [49, 280] width 53 height 33
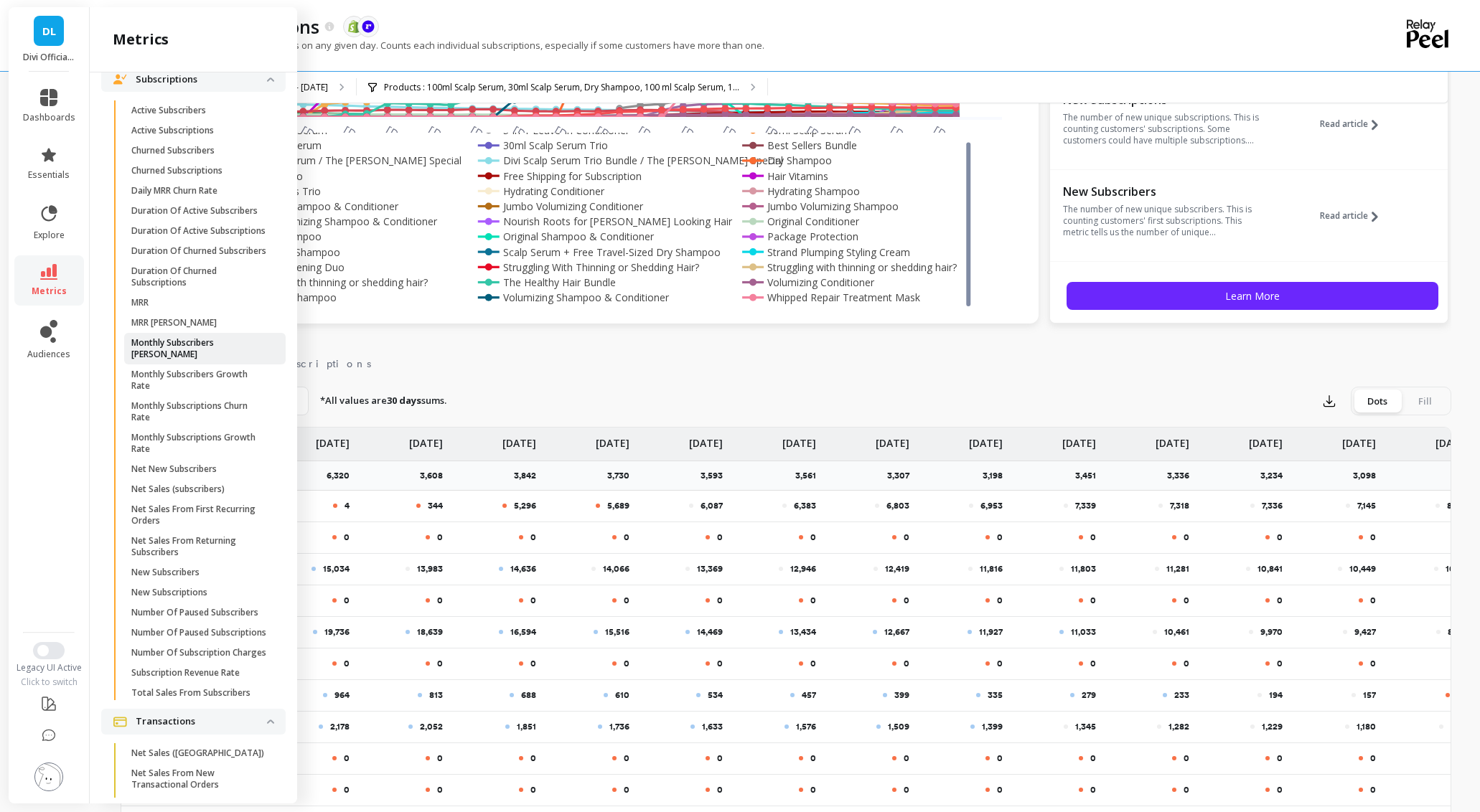
scroll to position [1446, 0]
click at [178, 289] on p "Duration Of Churned Subscriptions" at bounding box center [199, 278] width 137 height 23
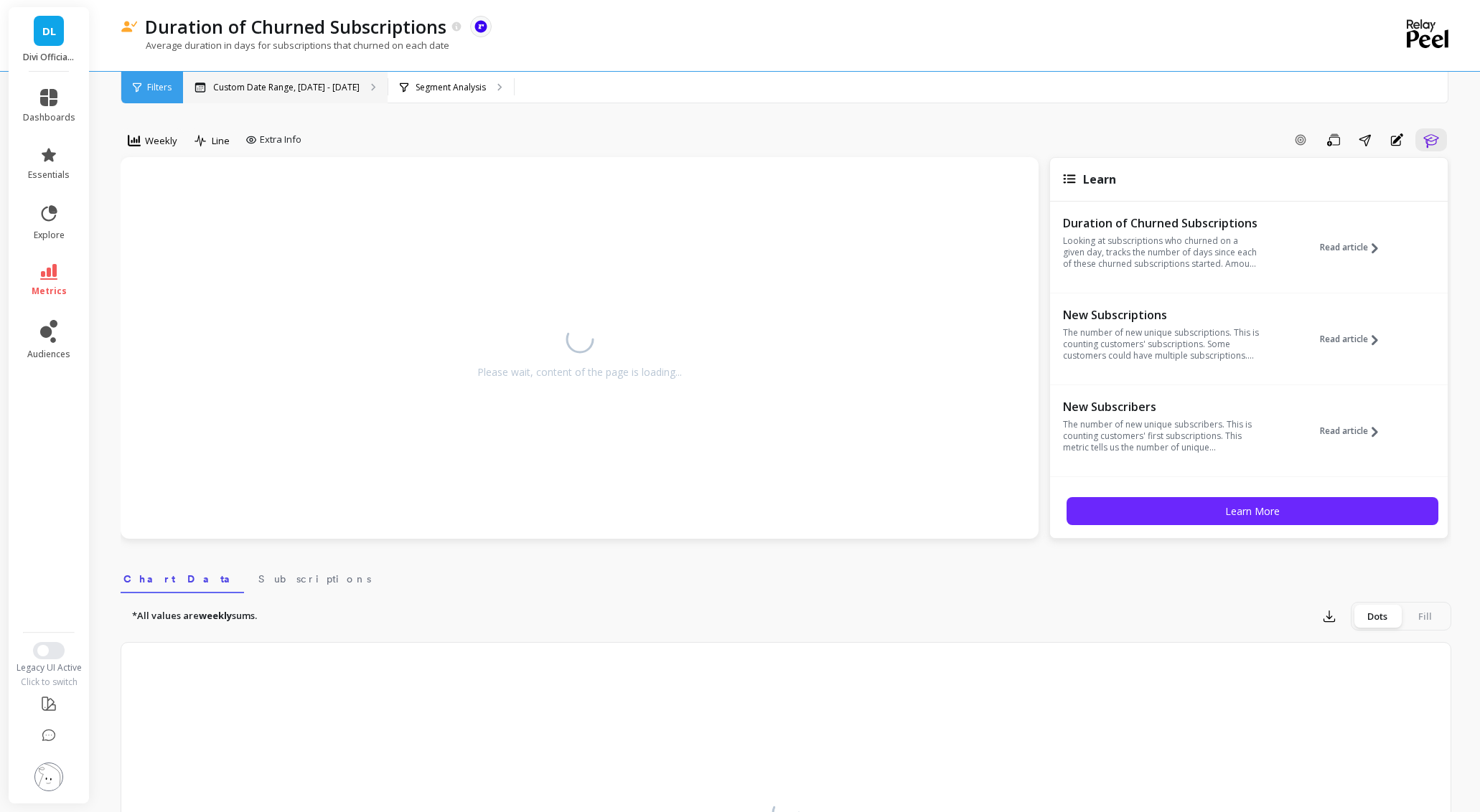
click at [259, 93] on div "Custom Date Range, May 1 - Oct 8" at bounding box center [285, 87] width 205 height 31
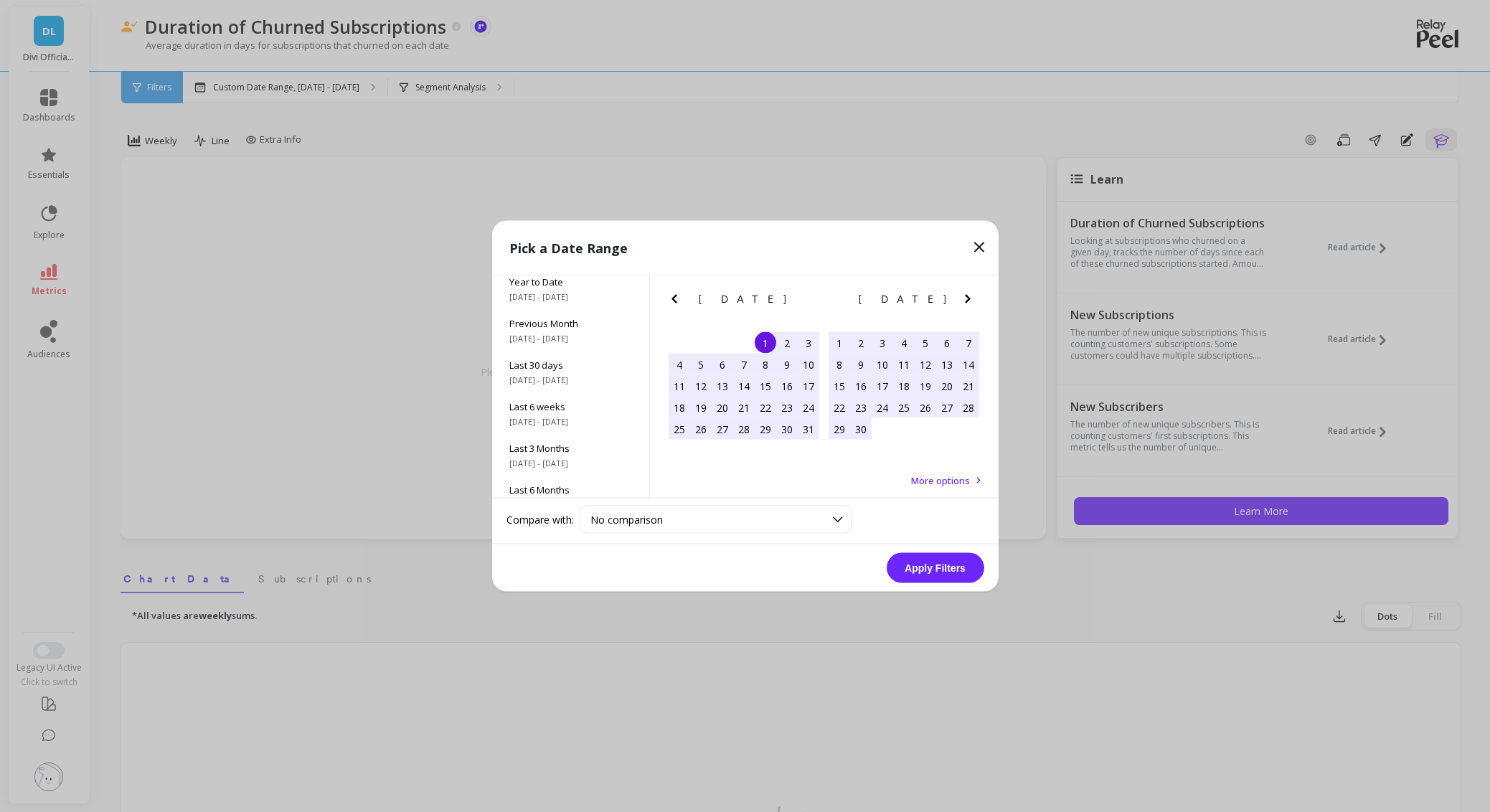
scroll to position [195, 0]
click at [560, 439] on span "11/1/2022 - 10/31/2025" at bounding box center [570, 443] width 122 height 12
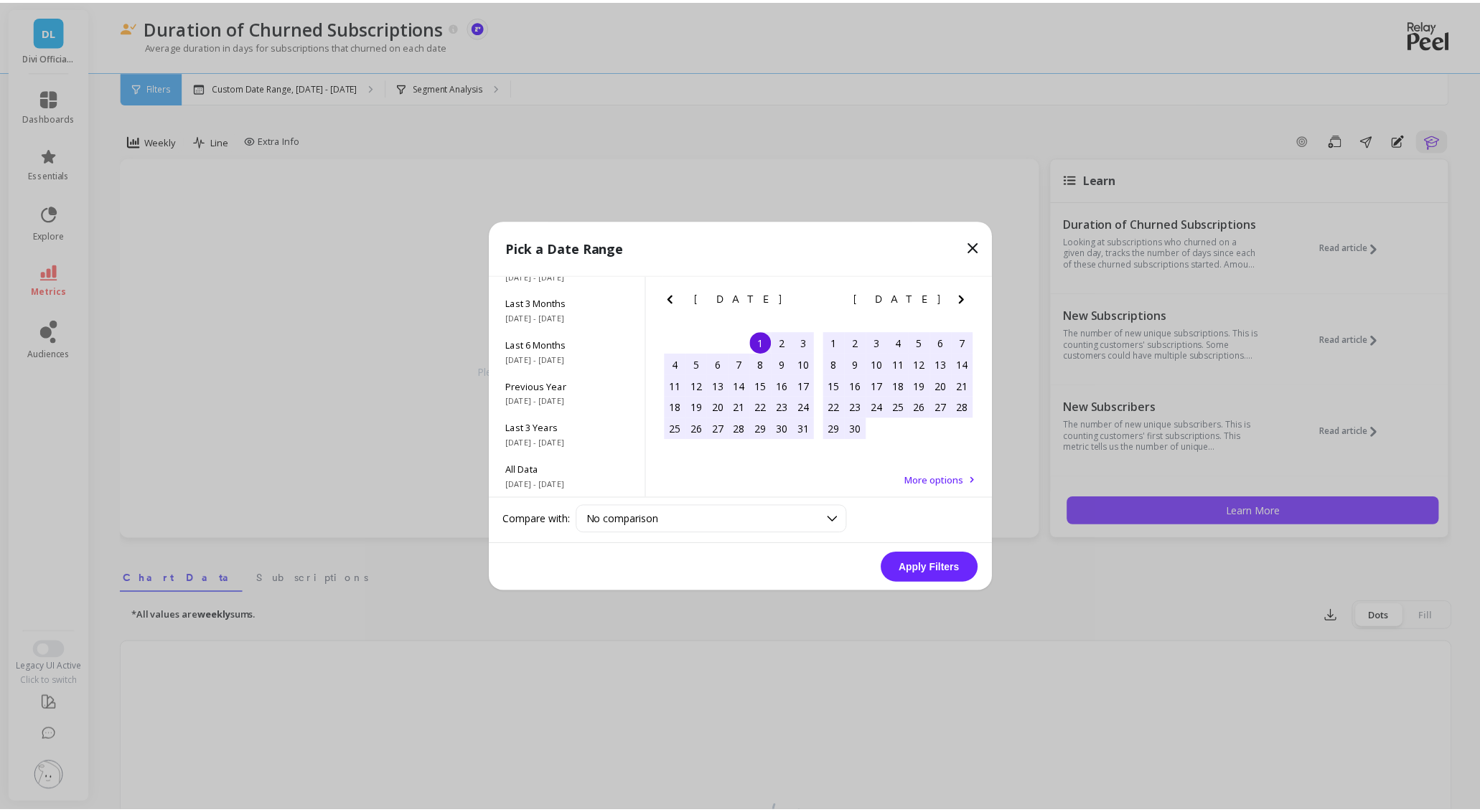
scroll to position [1, 0]
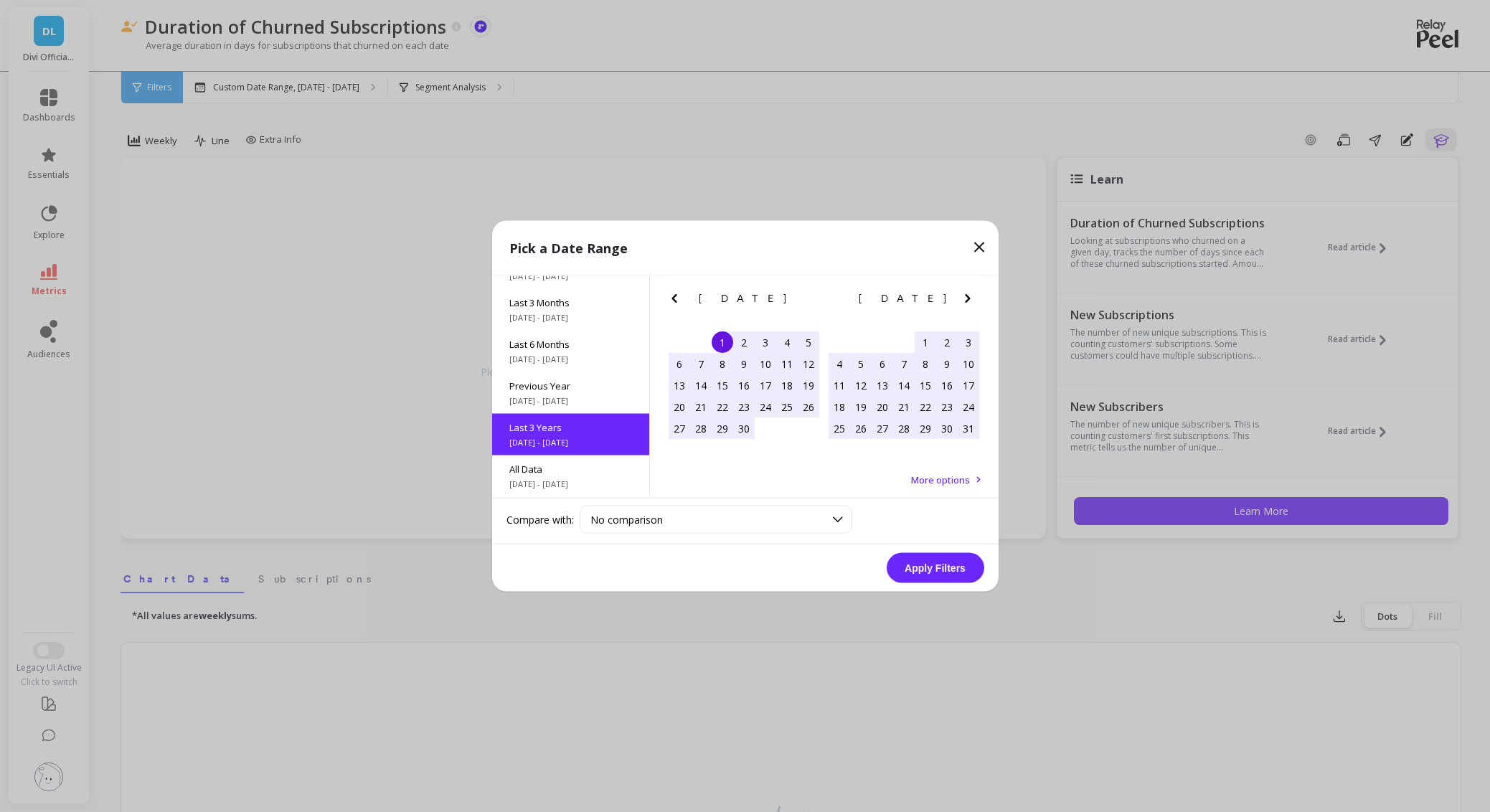
click at [939, 573] on button "Apply Filters" at bounding box center [935, 568] width 97 height 30
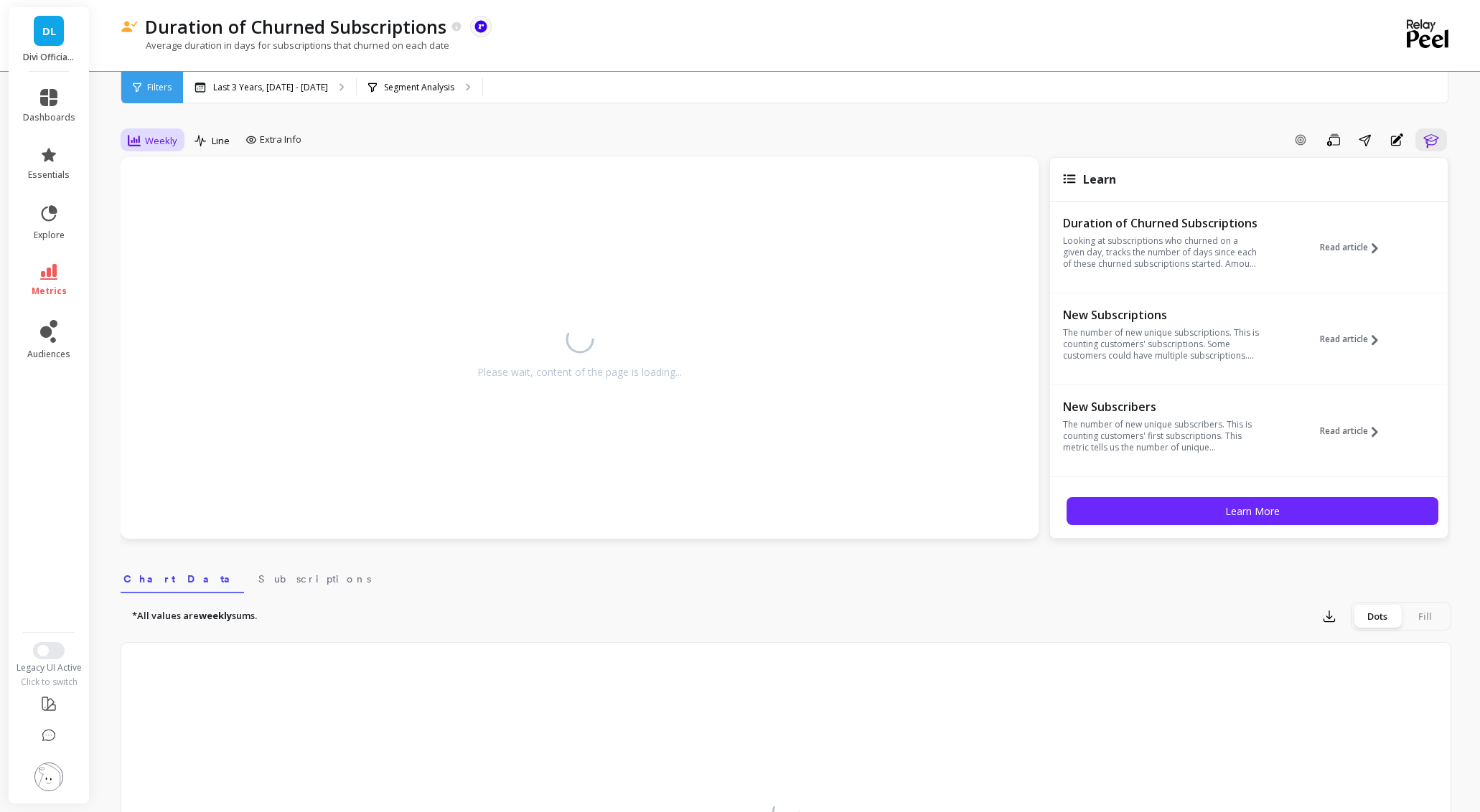
click at [169, 142] on span "Weekly" at bounding box center [161, 140] width 32 height 13
click at [143, 251] on div "Monthly" at bounding box center [174, 255] width 82 height 13
